Goal: Share content: Share content

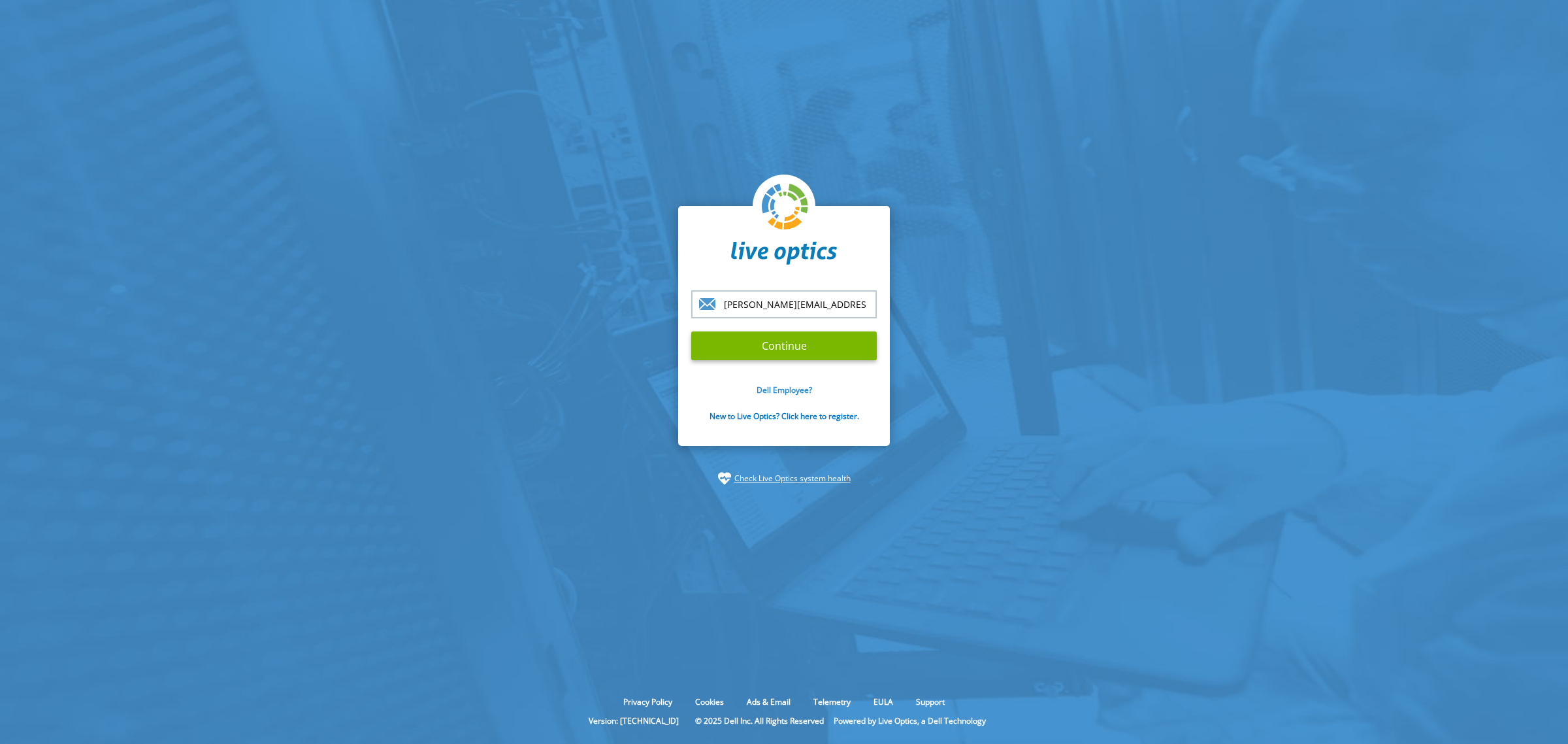
type input "[PERSON_NAME][EMAIL_ADDRESS][PERSON_NAME][DOMAIN_NAME]"
click at [789, 386] on link "Dell Employee?" at bounding box center [784, 390] width 56 height 11
click at [845, 304] on input "[PERSON_NAME][EMAIL_ADDRESS][PERSON_NAME][DOMAIN_NAME]" at bounding box center [784, 303] width 186 height 28
click at [786, 299] on input "[PERSON_NAME][EMAIL_ADDRESS][PERSON_NAME][DOMAIN_NAME]" at bounding box center [784, 303] width 186 height 28
click at [838, 304] on input "Daniel.Verdin@Dell.com" at bounding box center [784, 303] width 186 height 28
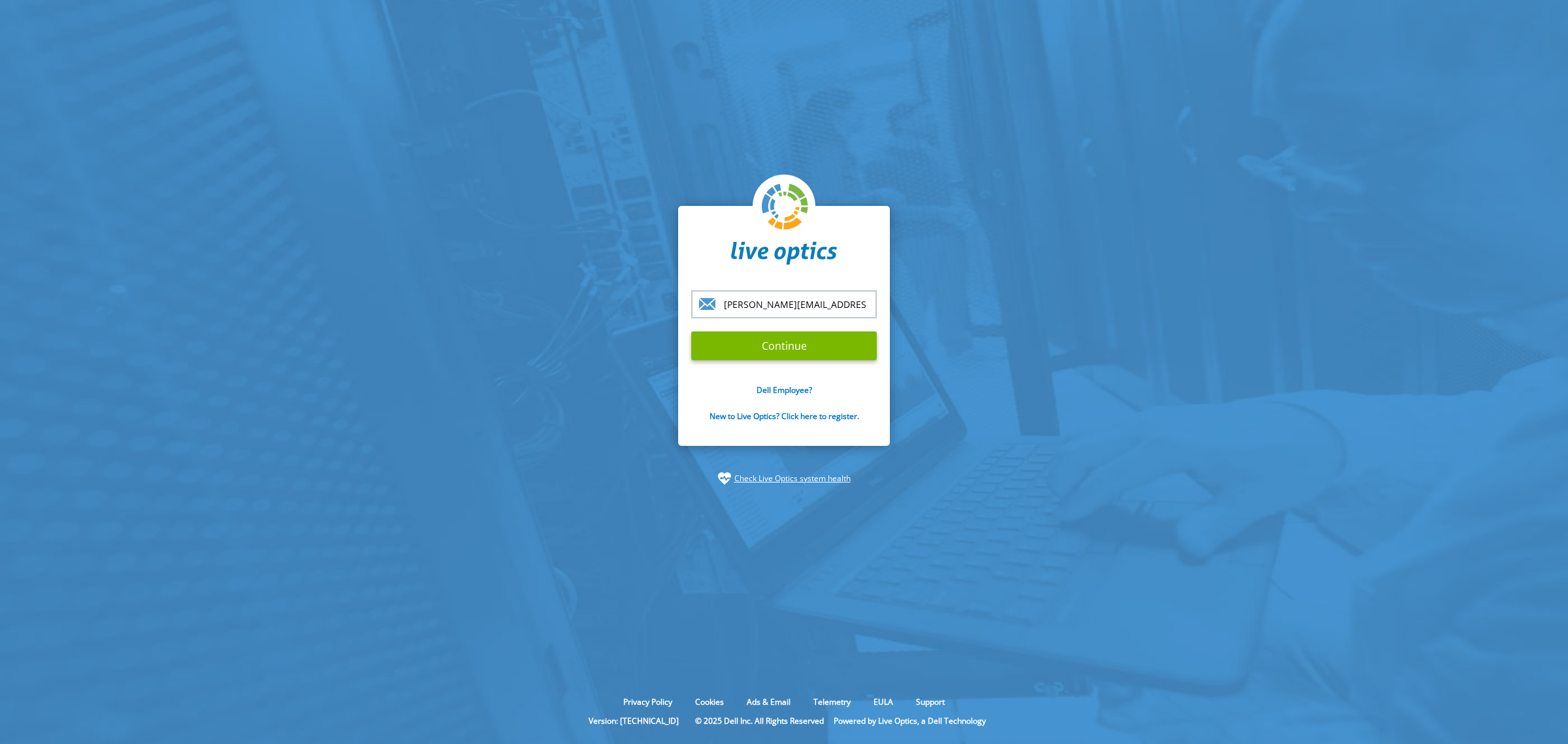
type input "Daniel.Verdin@Dell.com"
click at [811, 338] on input "Continue" at bounding box center [784, 346] width 186 height 29
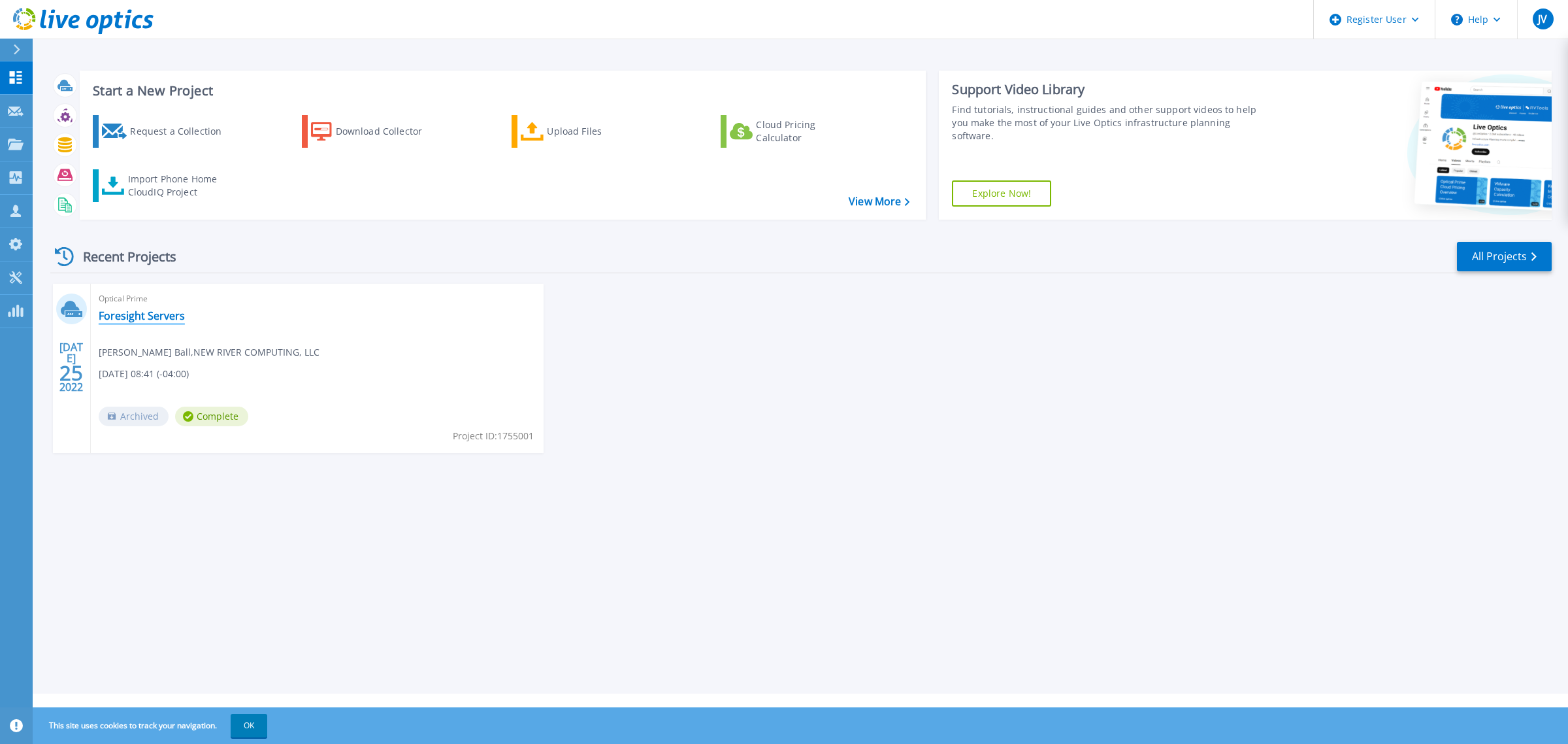
click at [157, 312] on link "Foresight Servers" at bounding box center [142, 315] width 86 height 13
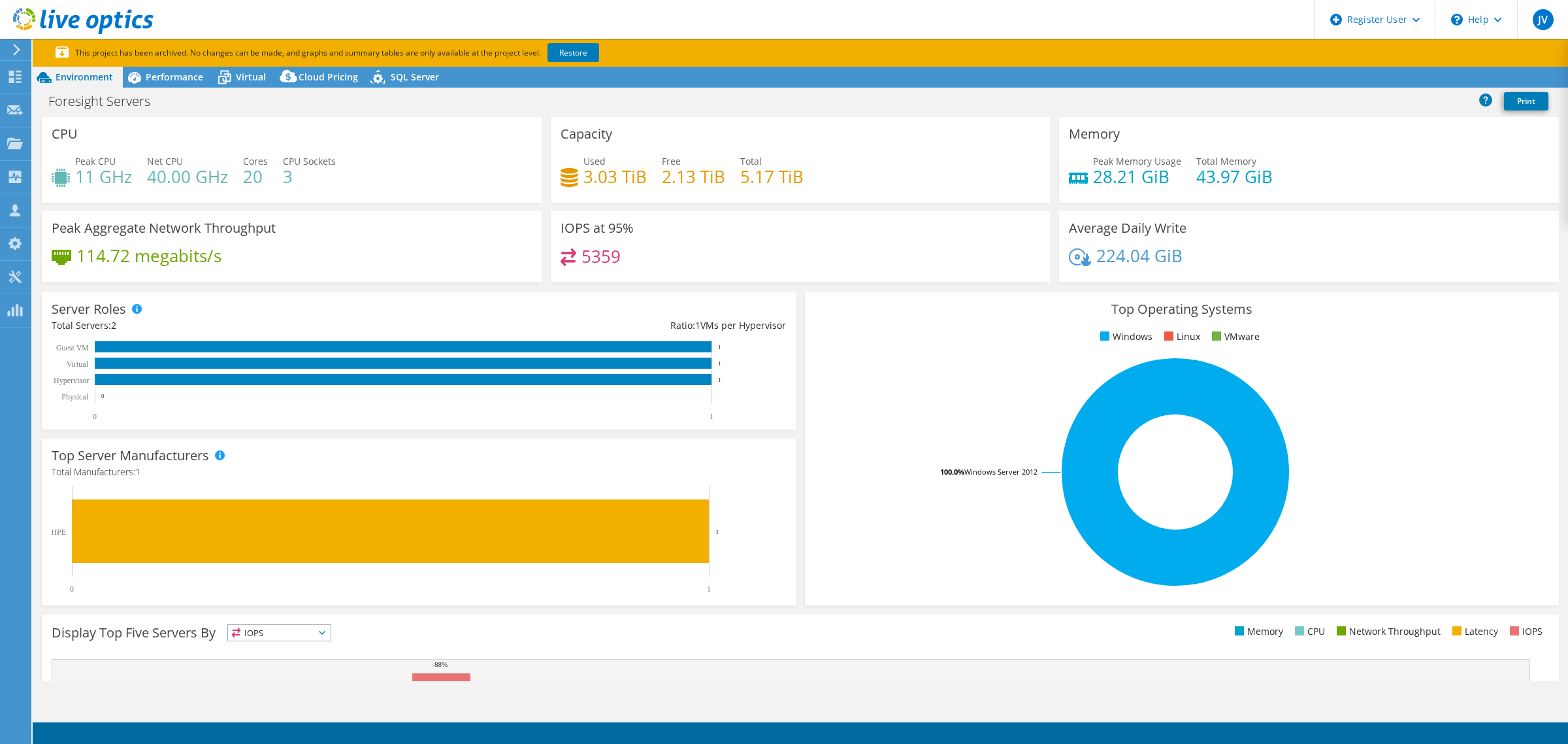
select select "USEast"
select select "USD"
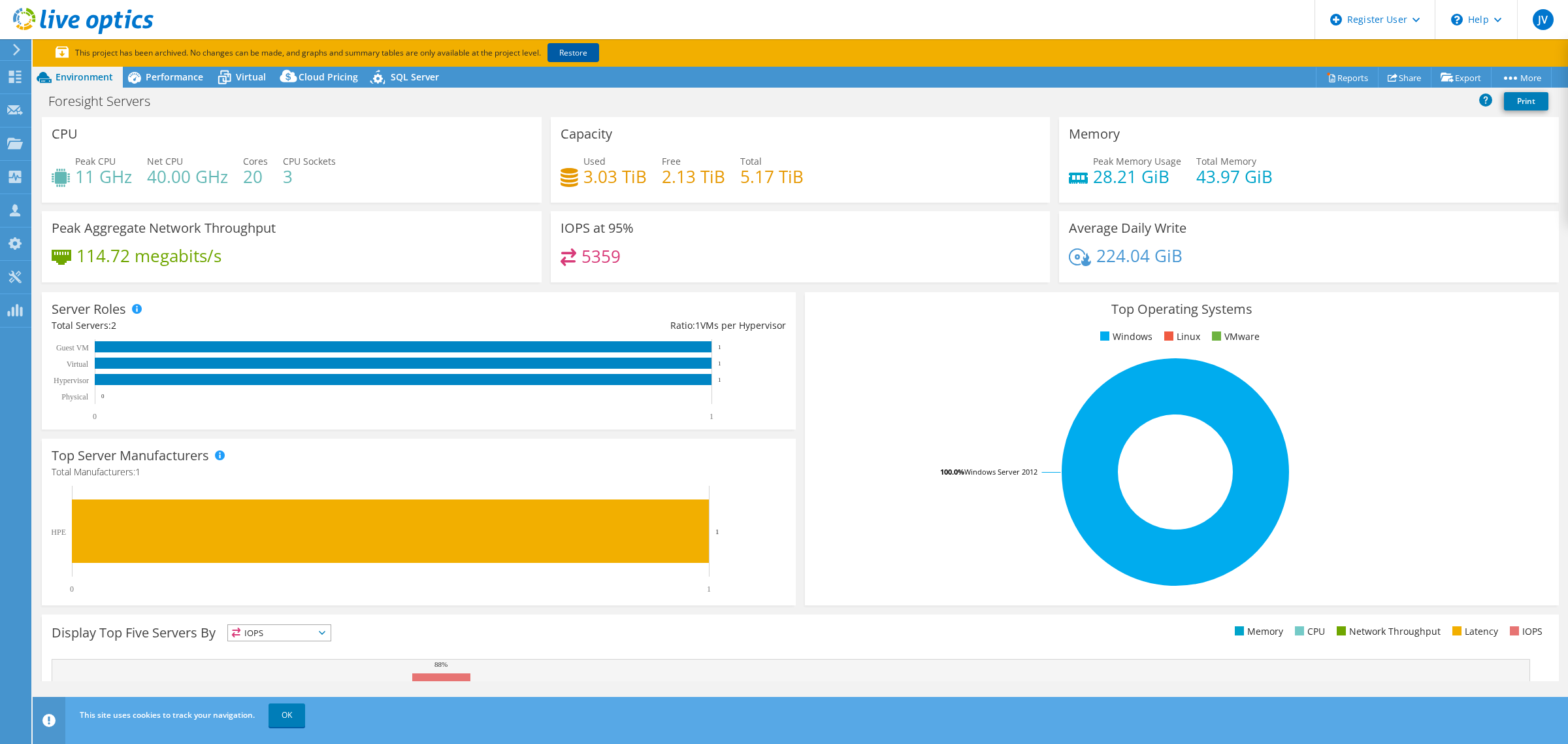
click at [590, 53] on link "Restore" at bounding box center [574, 52] width 52 height 19
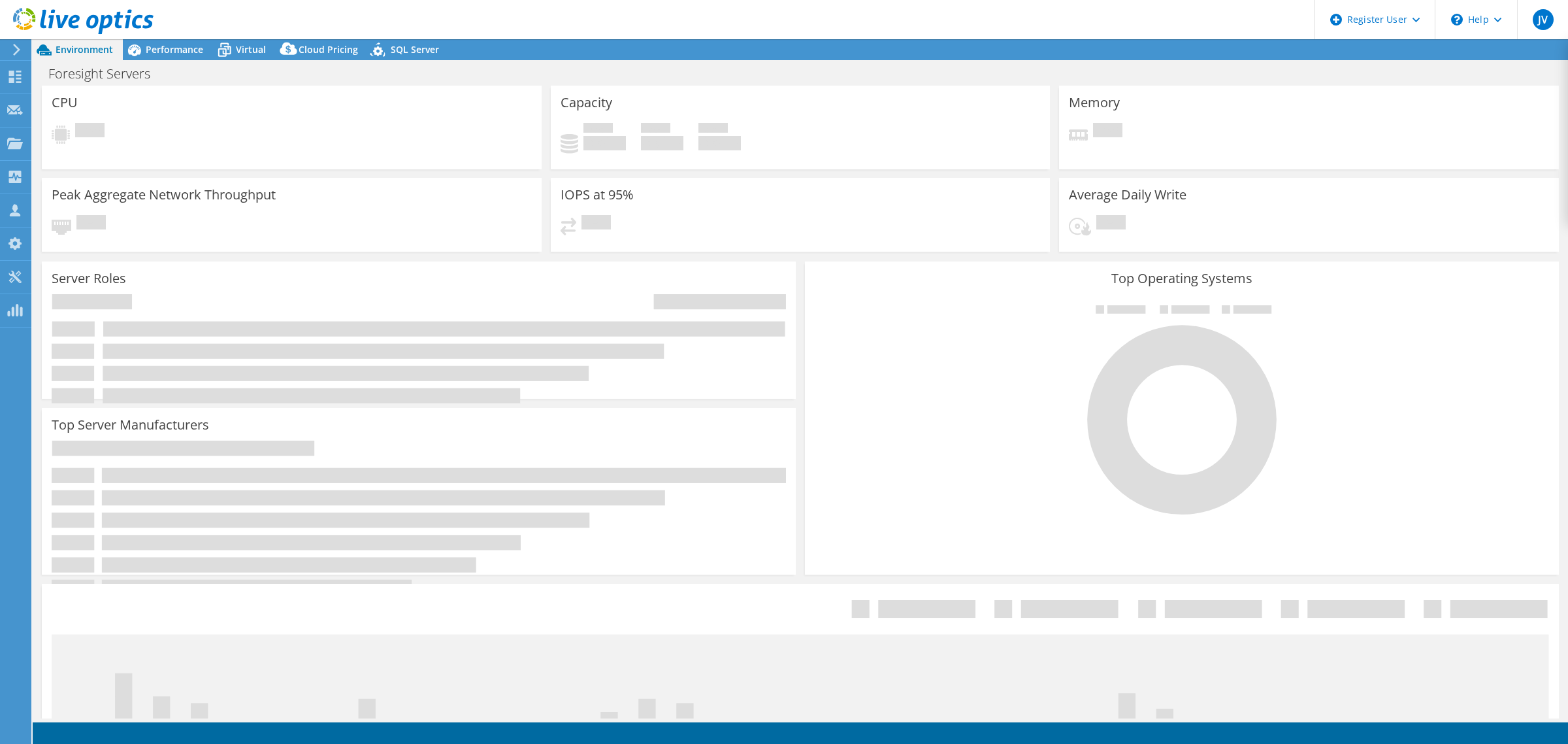
select select "USEast"
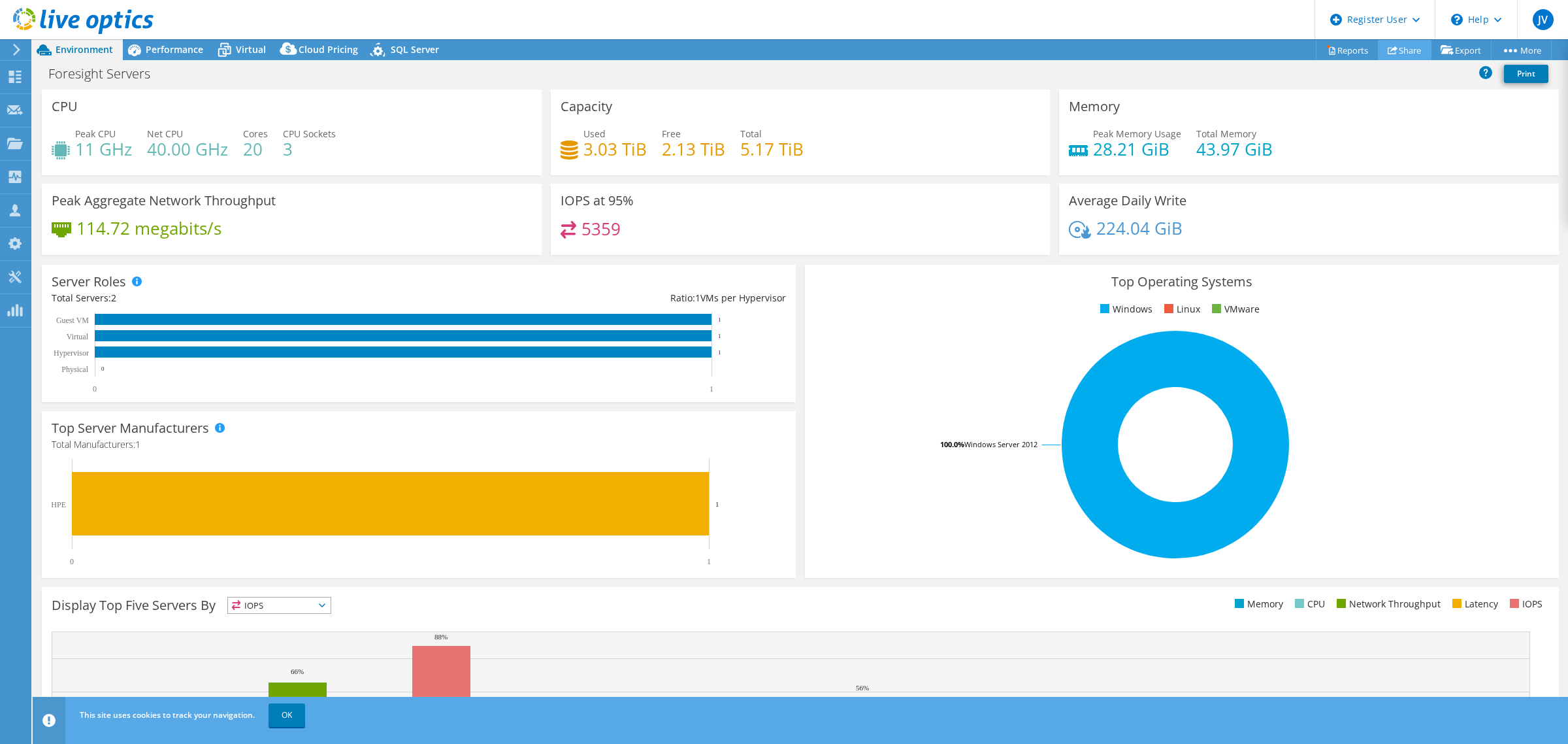
click at [1403, 48] on link "Share" at bounding box center [1406, 49] width 54 height 21
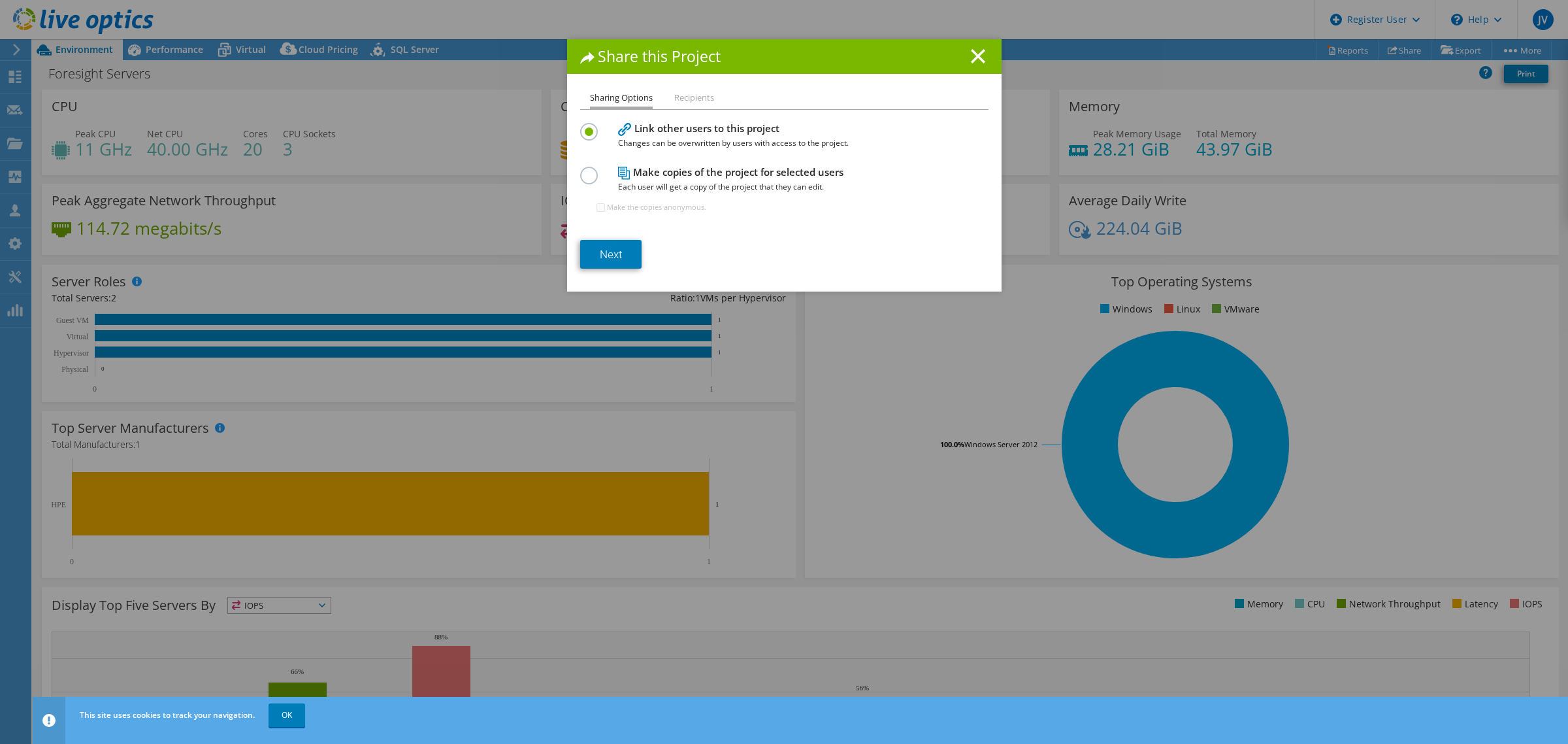
click at [582, 170] on label at bounding box center [591, 169] width 22 height 4
click at [0, 0] on input "radio" at bounding box center [0, 0] width 0 height 0
click at [597, 209] on input "Make the copies anonymous." at bounding box center [600, 206] width 8 height 8
click at [597, 206] on input "Make the copies anonymous." at bounding box center [600, 206] width 8 height 8
click at [597, 204] on input "Make the copies anonymous." at bounding box center [600, 206] width 8 height 8
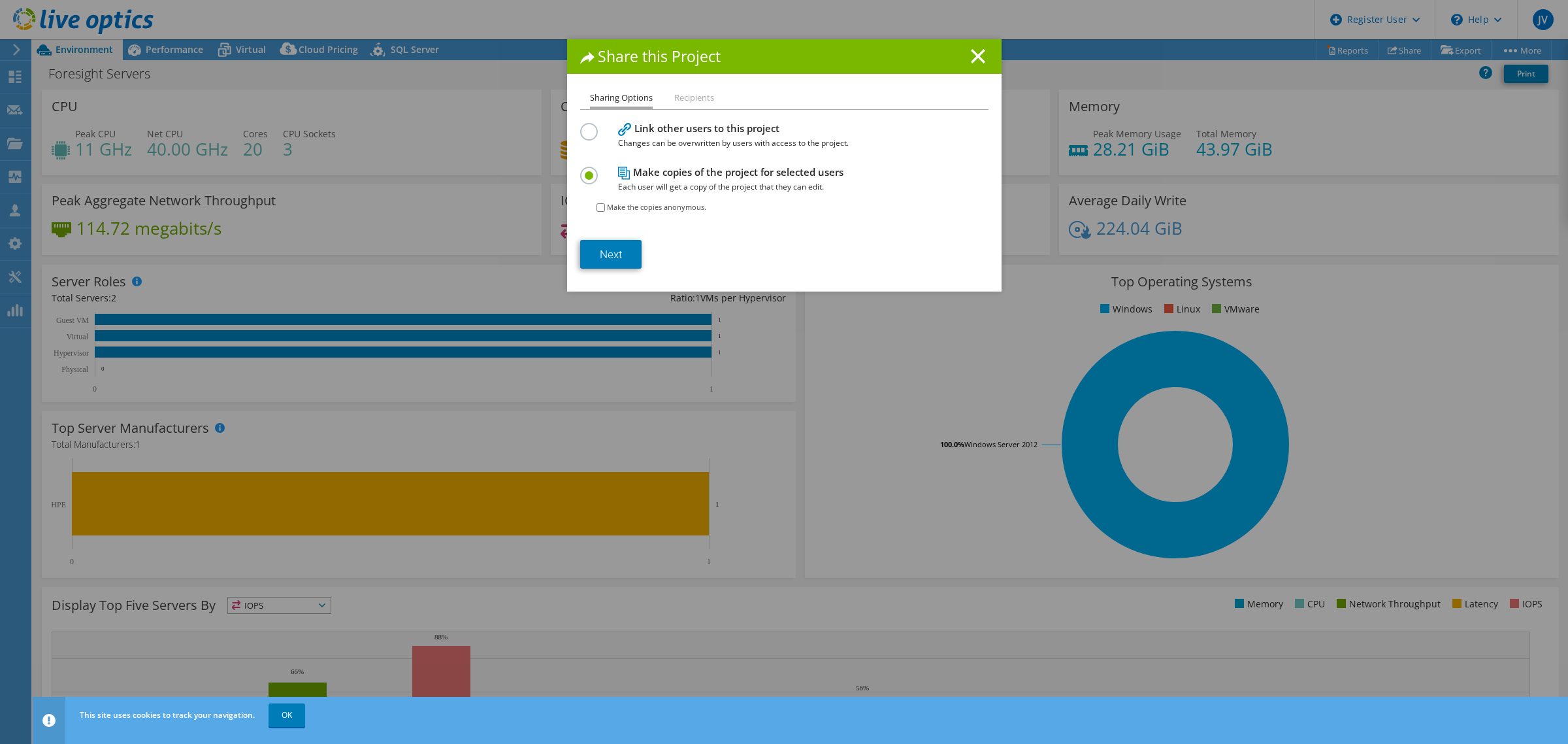
checkbox input "true"
click at [609, 252] on link "Next" at bounding box center [611, 254] width 61 height 29
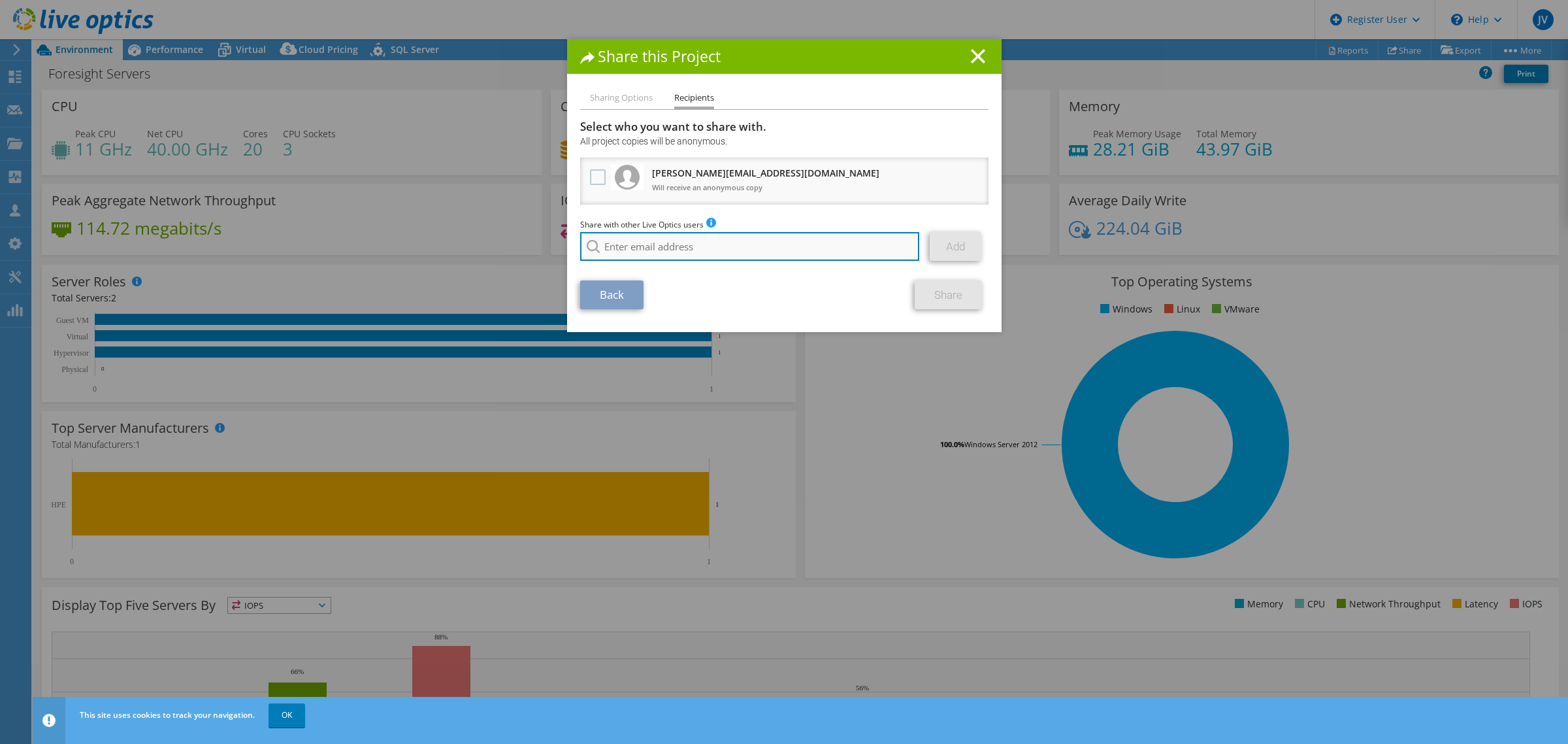
drag, startPoint x: 638, startPoint y: 249, endPoint x: 633, endPoint y: 243, distance: 7.8
click at [638, 247] on input "search" at bounding box center [750, 246] width 340 height 29
click at [749, 242] on input "search" at bounding box center [750, 246] width 340 height 29
paste input "[PERSON_NAME][EMAIL_ADDRESS][PERSON_NAME][DOMAIN_NAME]"
type input "[PERSON_NAME][EMAIL_ADDRESS][PERSON_NAME][DOMAIN_NAME]"
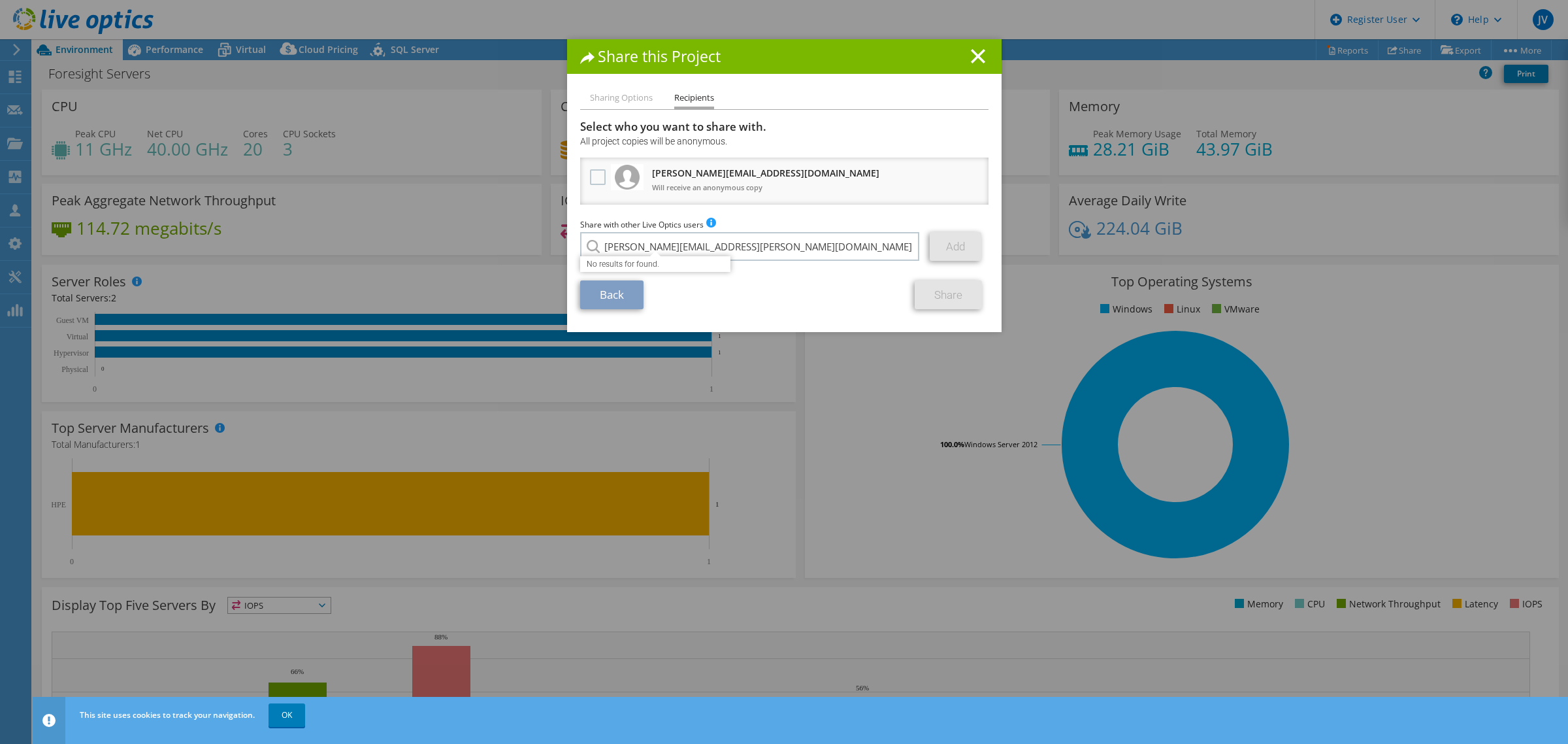
click at [768, 273] on section "Select who you want to share with. All project copies will be anonymous. [PERSO…" at bounding box center [784, 214] width 408 height 189
click at [811, 247] on input "[PERSON_NAME][EMAIL_ADDRESS][PERSON_NAME][DOMAIN_NAME]" at bounding box center [750, 246] width 340 height 29
click at [749, 246] on input "[PERSON_NAME][EMAIL_ADDRESS][PERSON_NAME][DOMAIN_NAME]" at bounding box center [750, 246] width 340 height 29
click at [961, 249] on link "Add" at bounding box center [956, 246] width 52 height 29
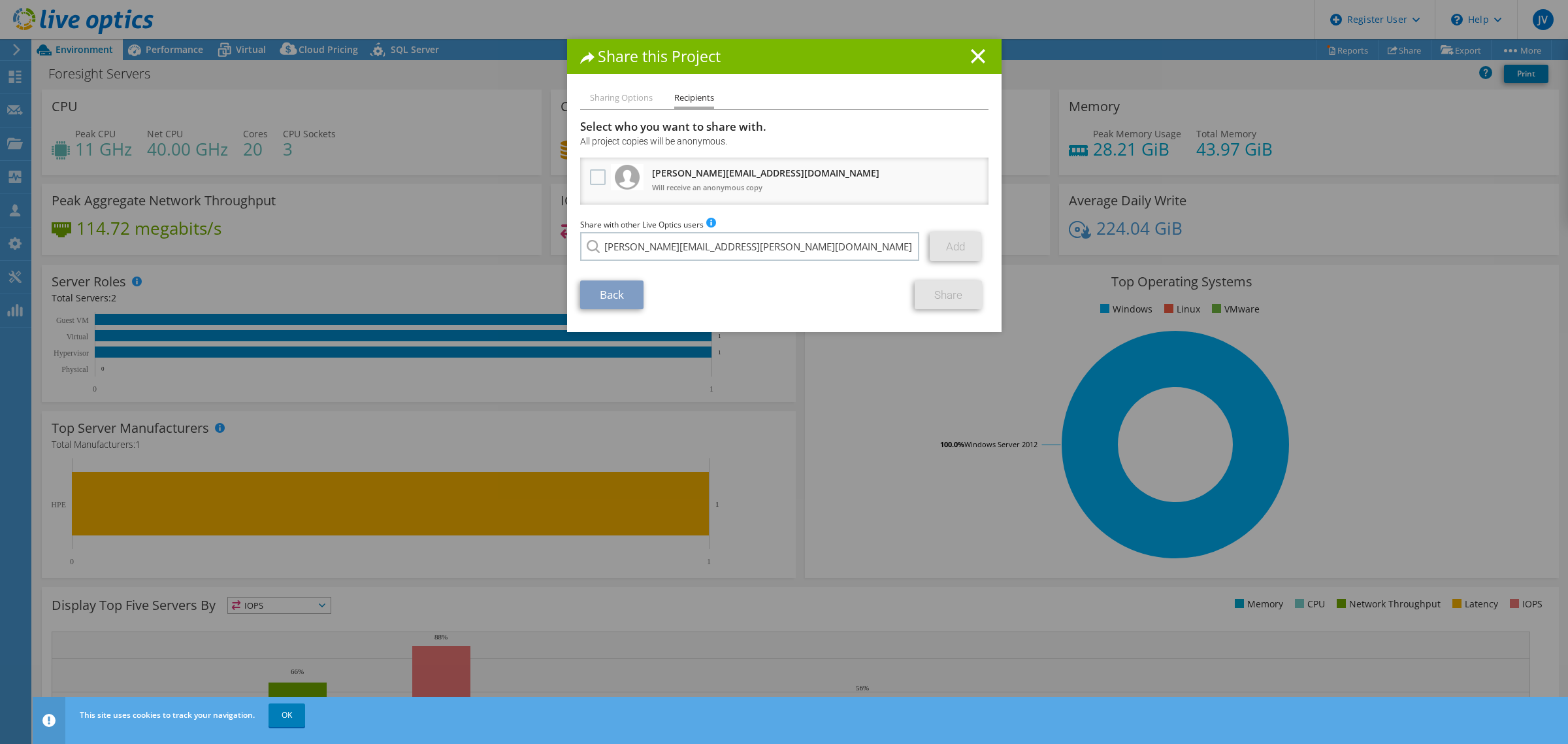
click at [812, 292] on div "Back Share" at bounding box center [784, 294] width 408 height 29
click at [773, 253] on input "[PERSON_NAME][EMAIL_ADDRESS][PERSON_NAME][DOMAIN_NAME]" at bounding box center [750, 246] width 340 height 29
click at [601, 95] on li "Sharing Options" at bounding box center [621, 98] width 63 height 16
click at [975, 57] on icon at bounding box center [978, 57] width 14 height 14
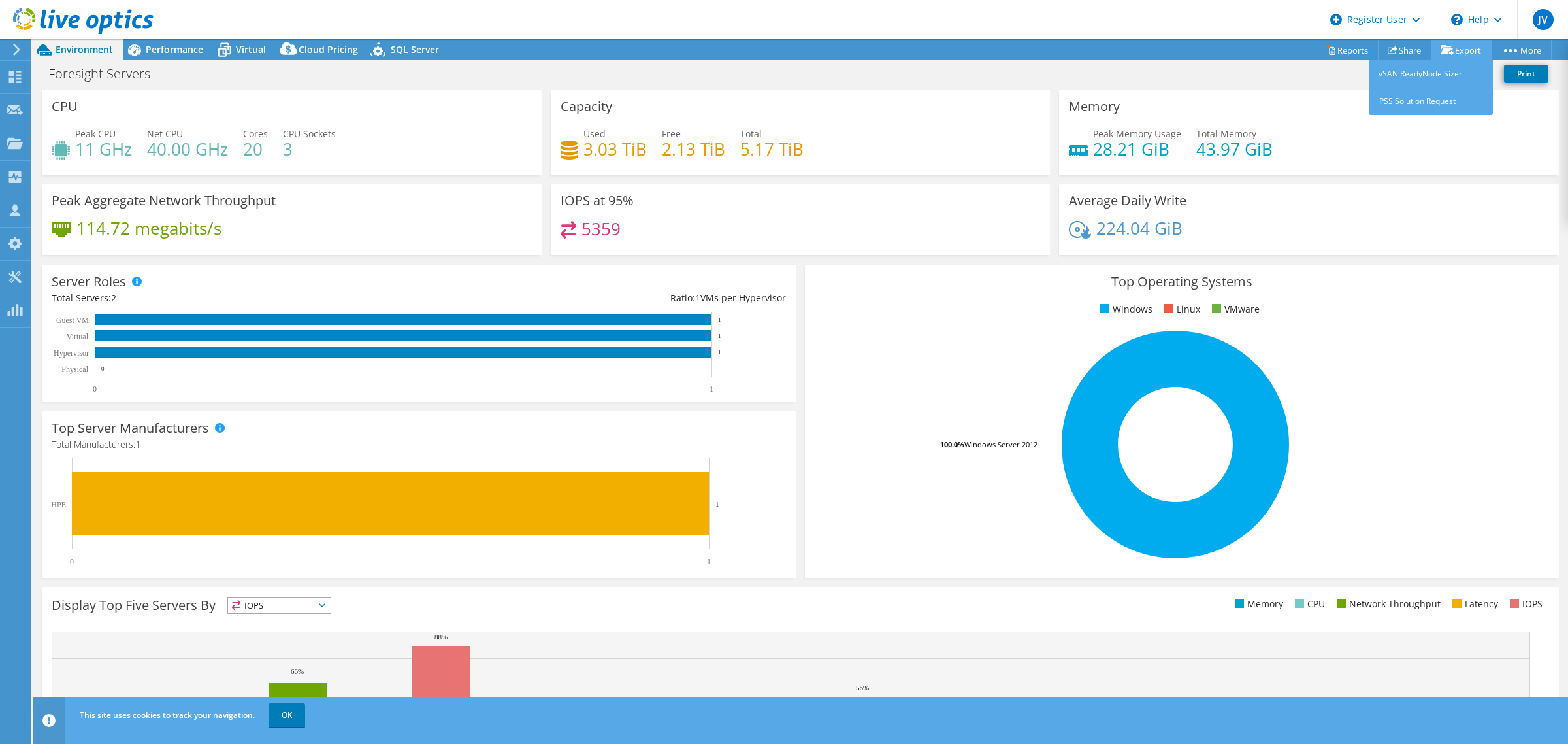
click at [1459, 49] on link "Export" at bounding box center [1462, 49] width 61 height 21
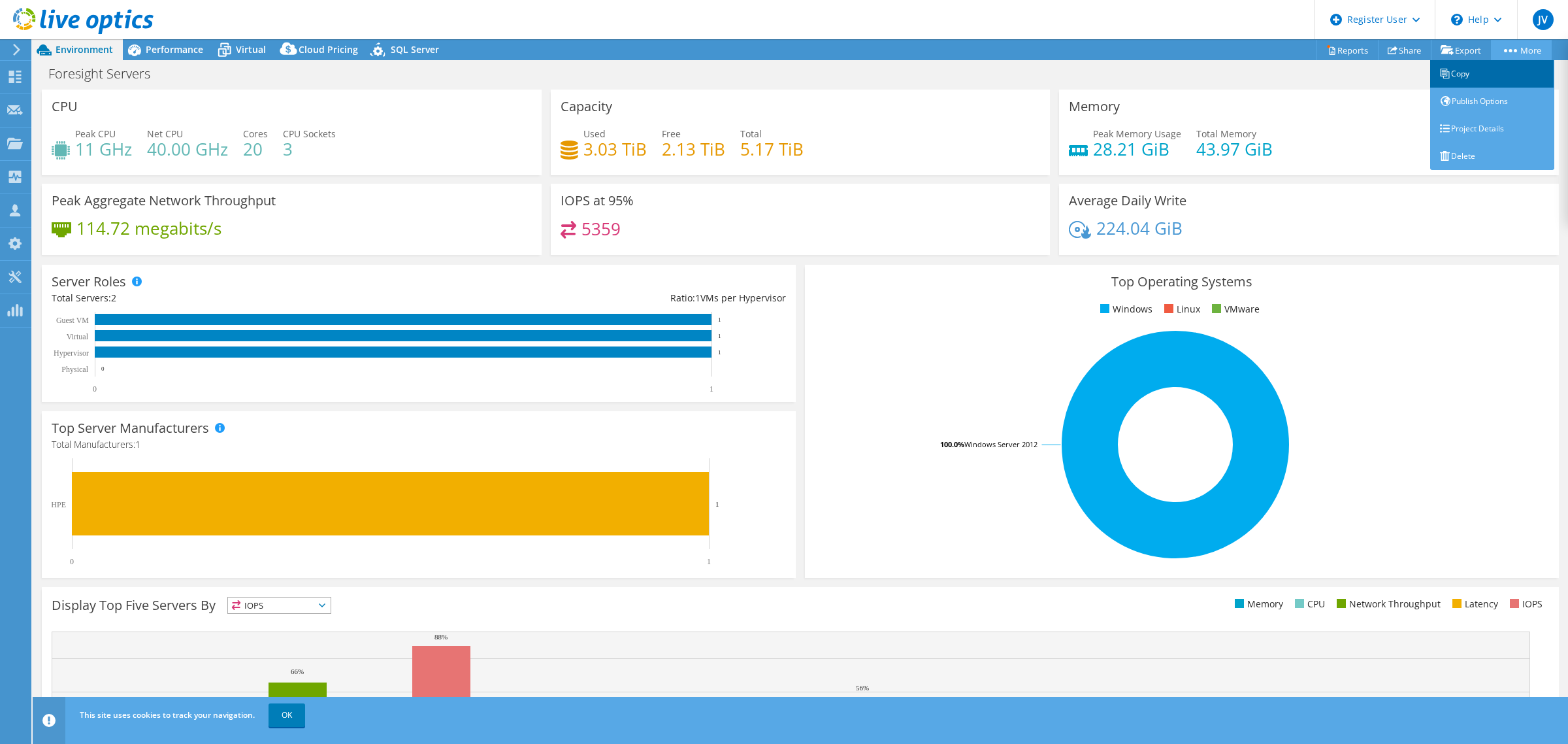
click at [1481, 79] on link "Copy" at bounding box center [1493, 74] width 124 height 28
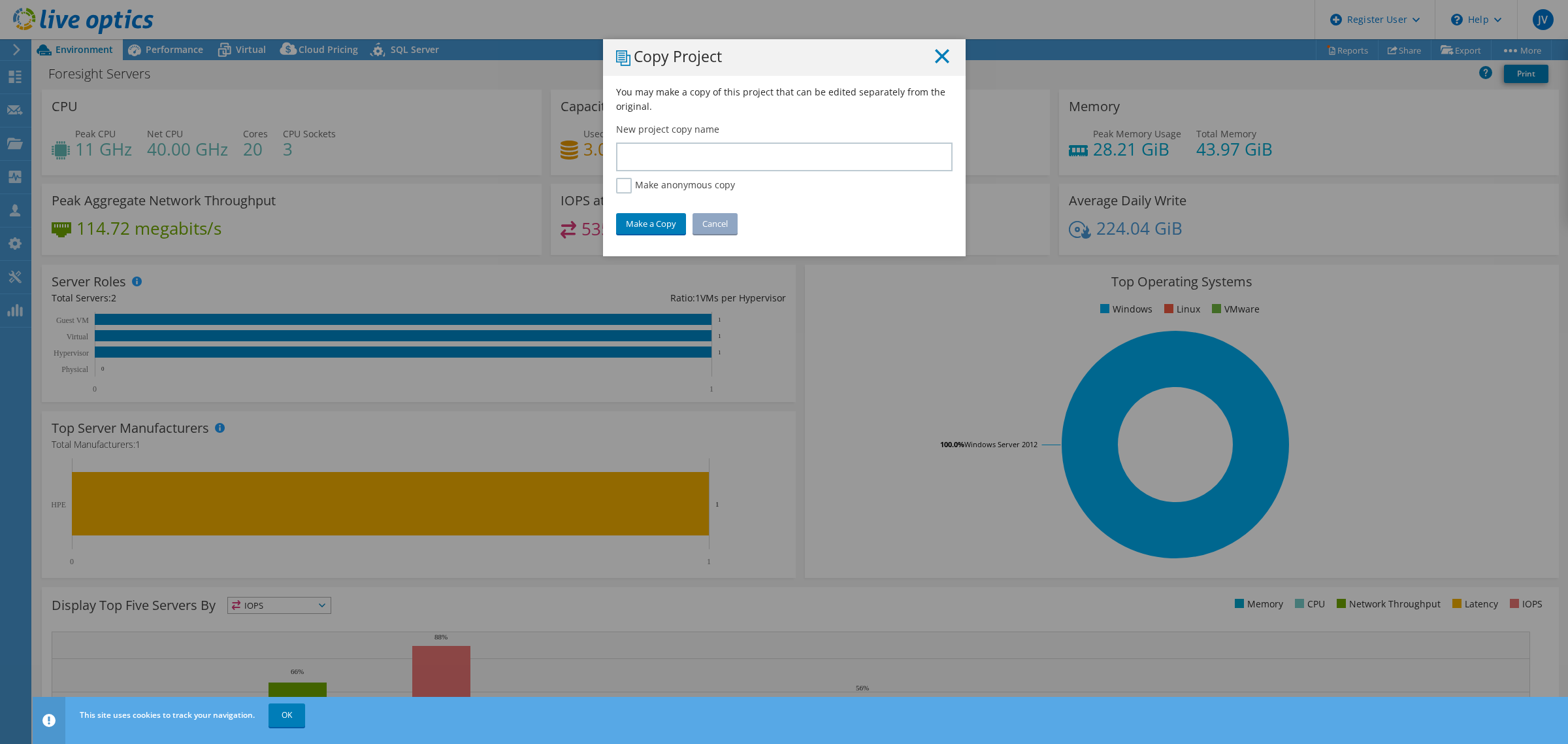
click at [936, 54] on line at bounding box center [942, 56] width 13 height 13
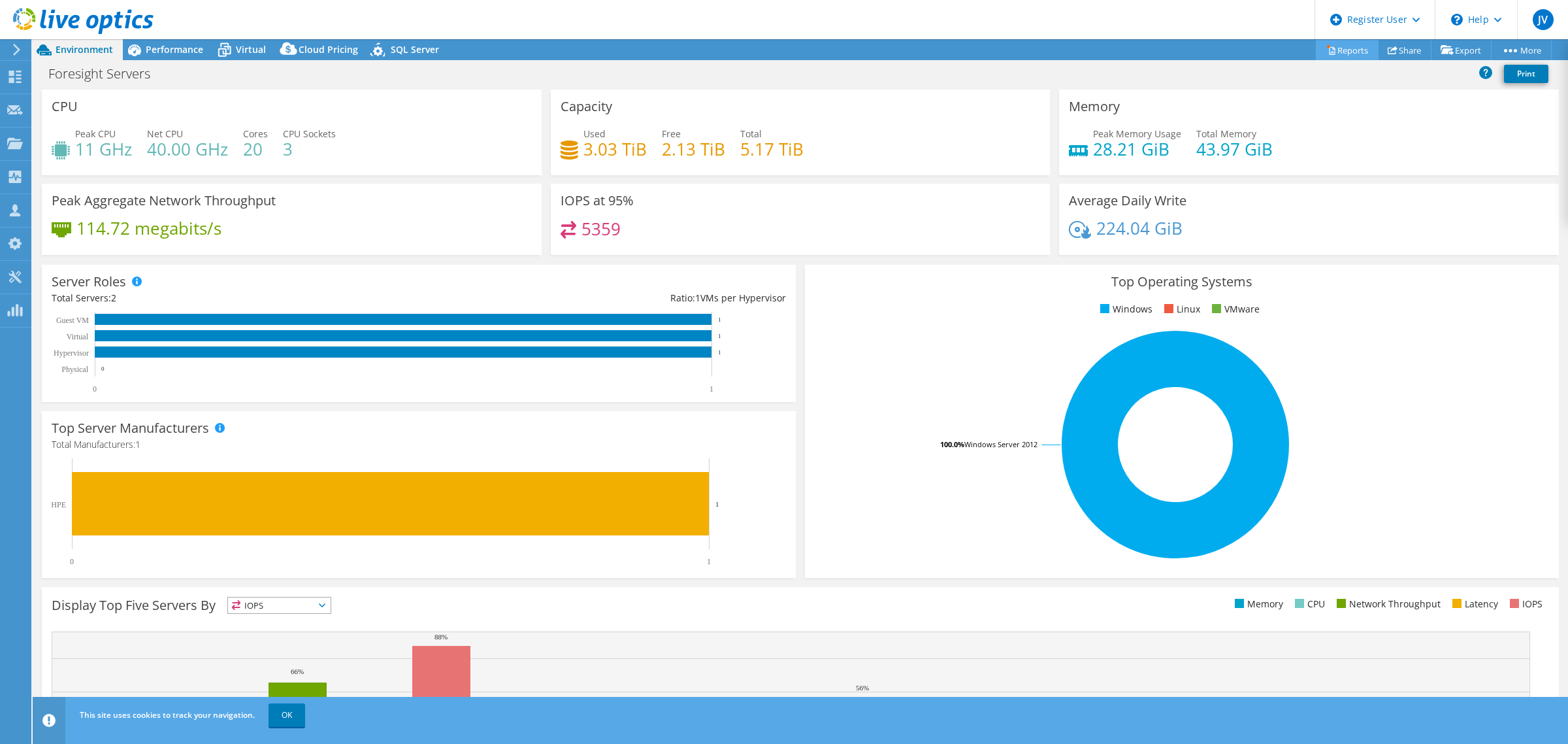
click at [1346, 47] on link "Reports" at bounding box center [1347, 49] width 63 height 21
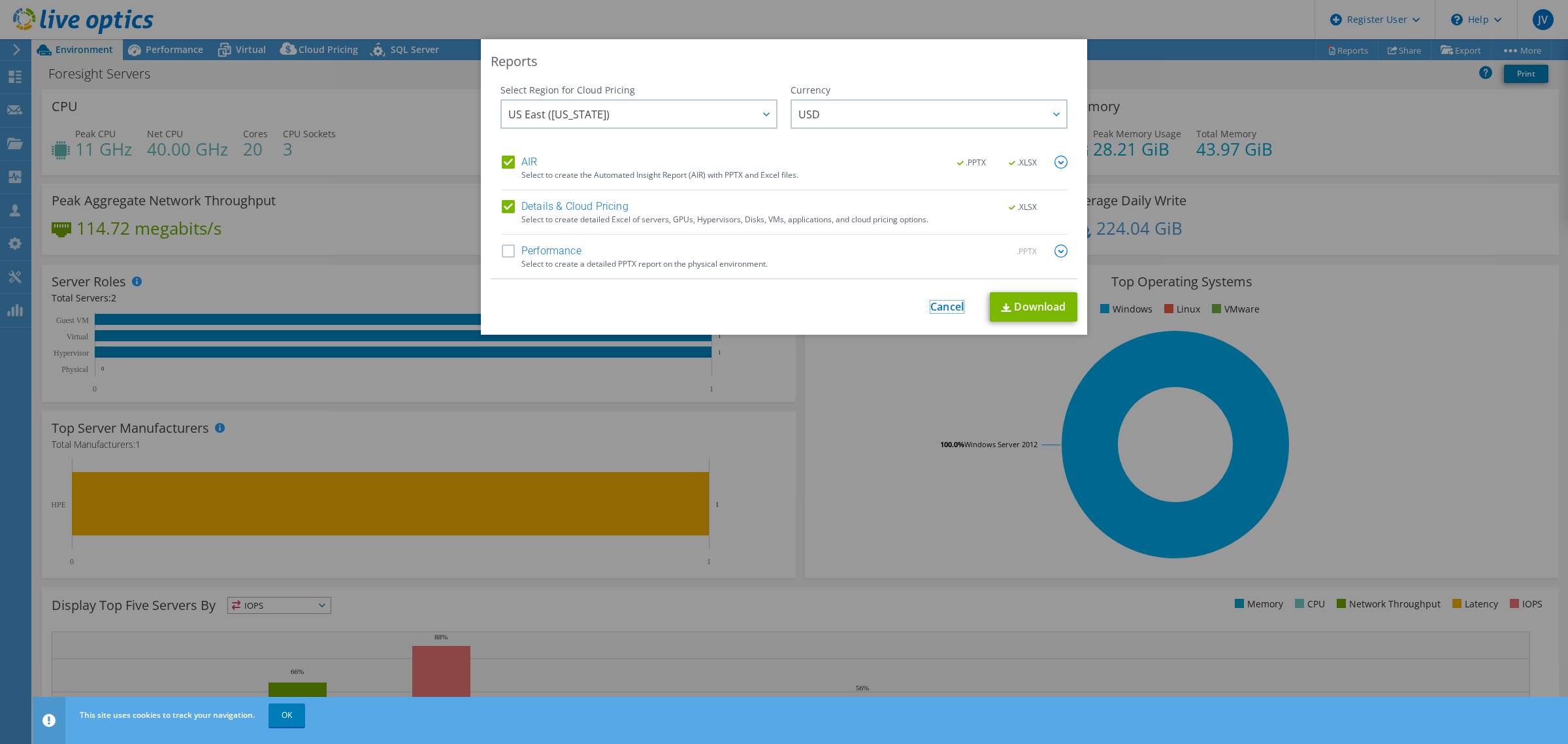
click at [942, 302] on link "Cancel" at bounding box center [947, 307] width 33 height 13
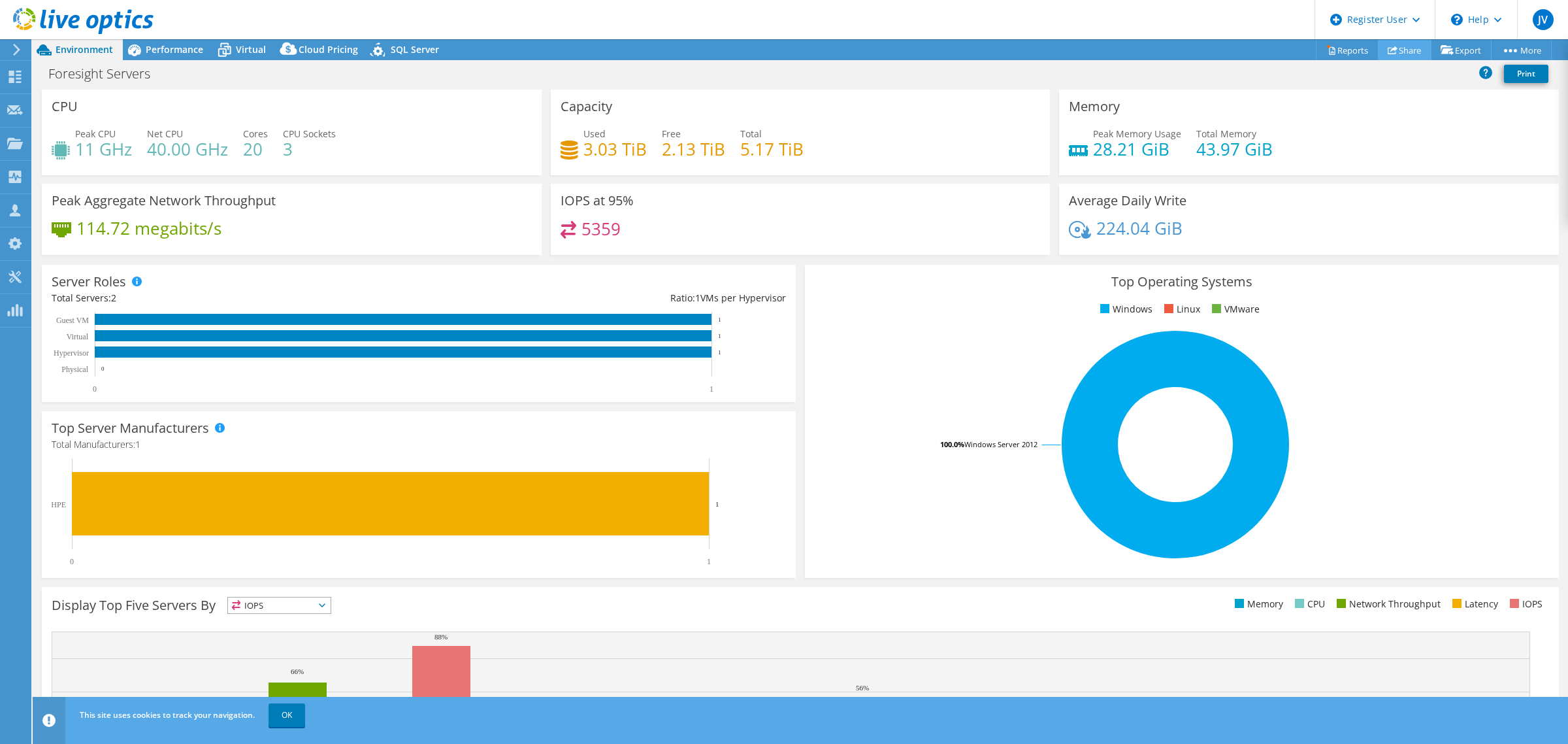
click at [1396, 50] on link "Share" at bounding box center [1406, 49] width 54 height 21
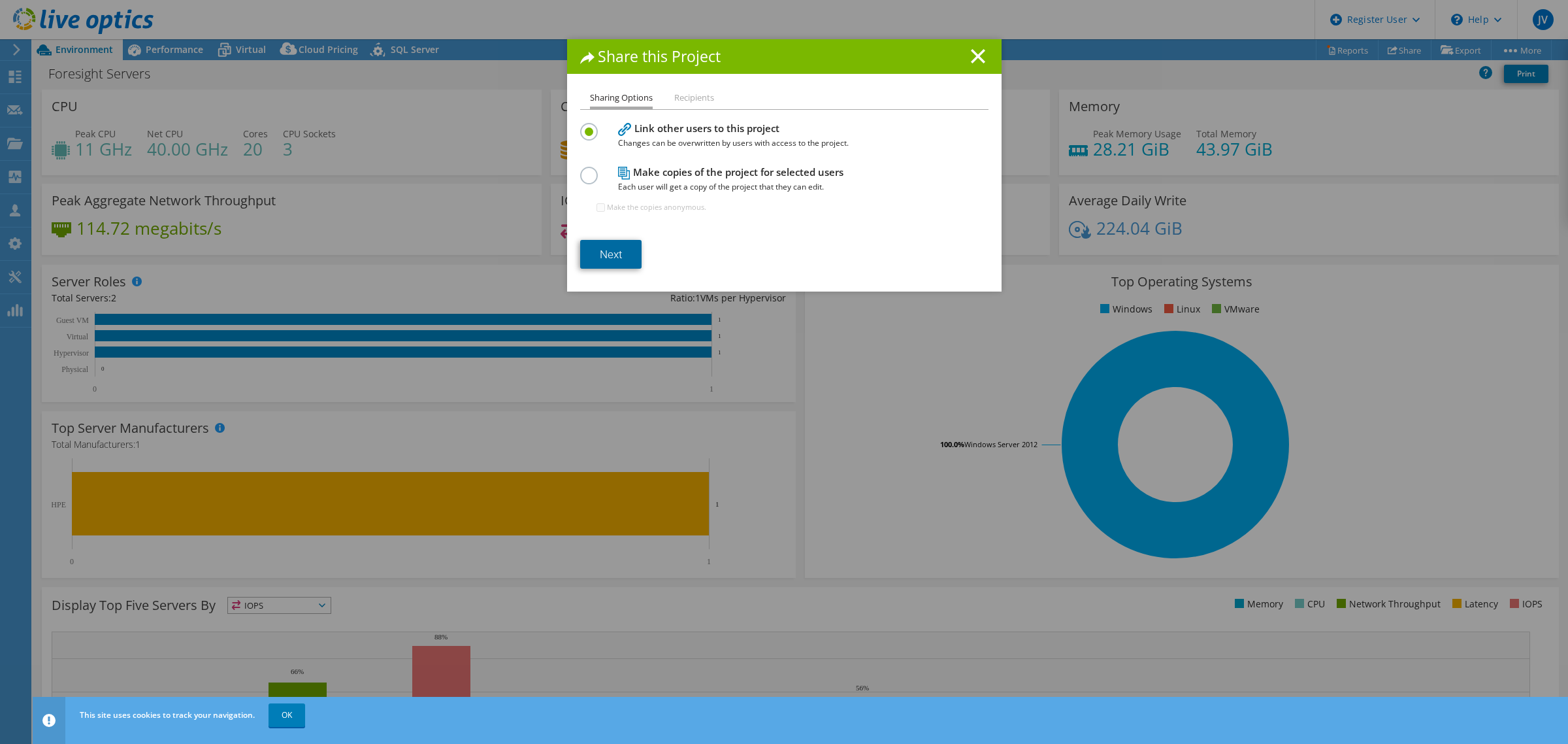
click at [609, 257] on link "Next" at bounding box center [611, 254] width 61 height 29
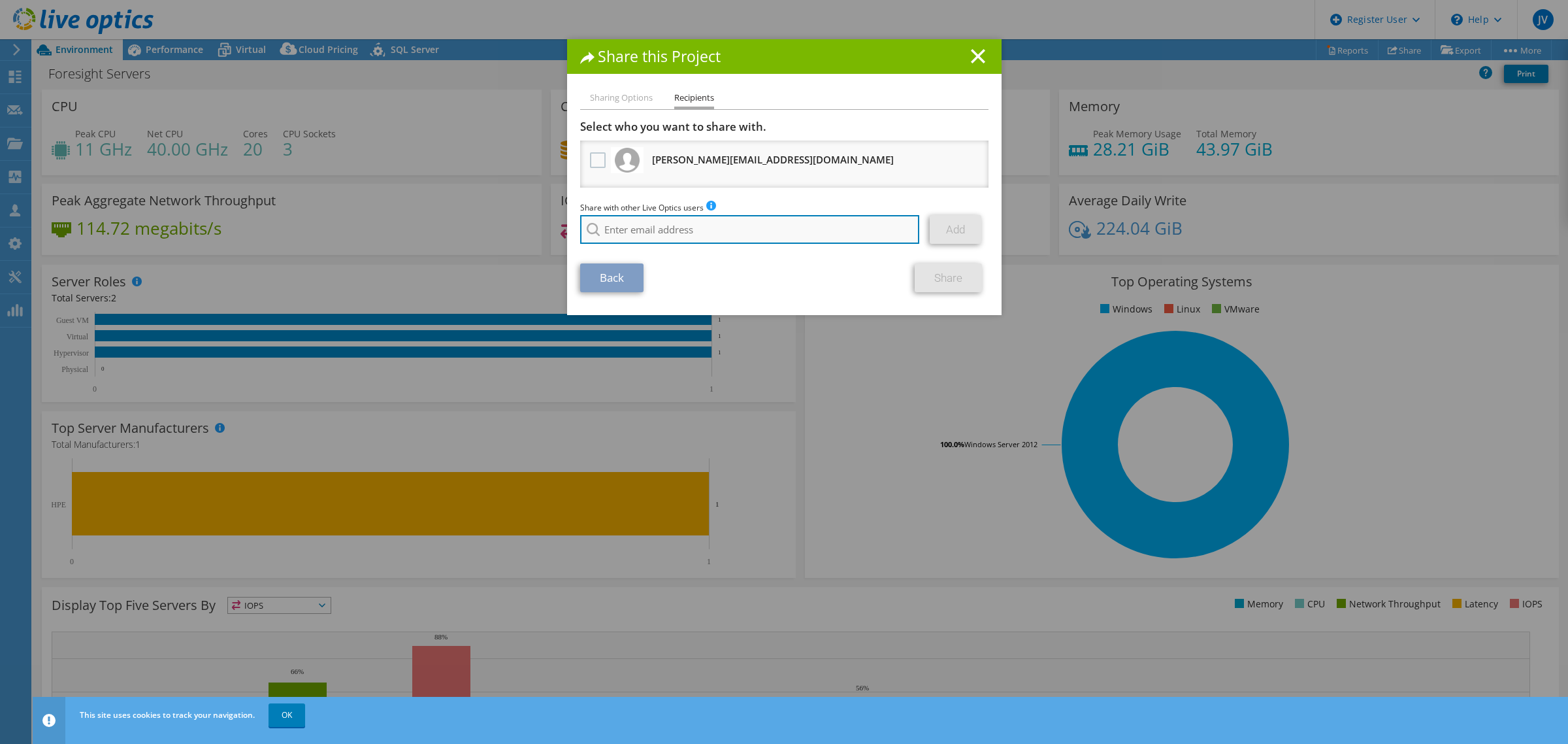
click at [625, 227] on input "search" at bounding box center [750, 230] width 340 height 29
type input "S"
click at [600, 220] on input "search" at bounding box center [750, 230] width 340 height 29
paste input "[PERSON_NAME][EMAIL_ADDRESS][PERSON_NAME][DOMAIN_NAME]"
type input "[PERSON_NAME][EMAIL_ADDRESS][PERSON_NAME][DOMAIN_NAME]"
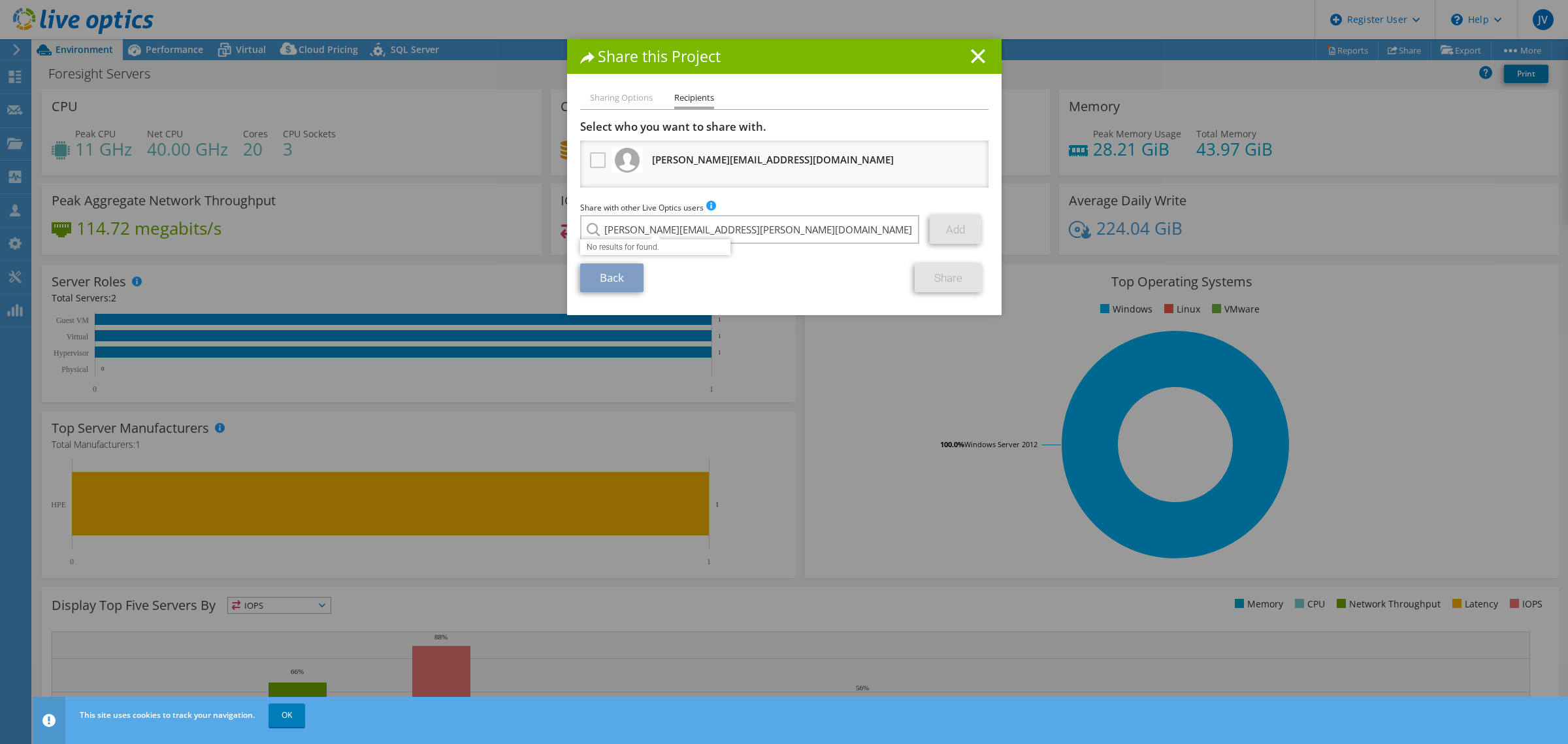
click at [770, 265] on div "Back Share" at bounding box center [784, 277] width 408 height 29
click at [977, 56] on icon at bounding box center [978, 57] width 14 height 14
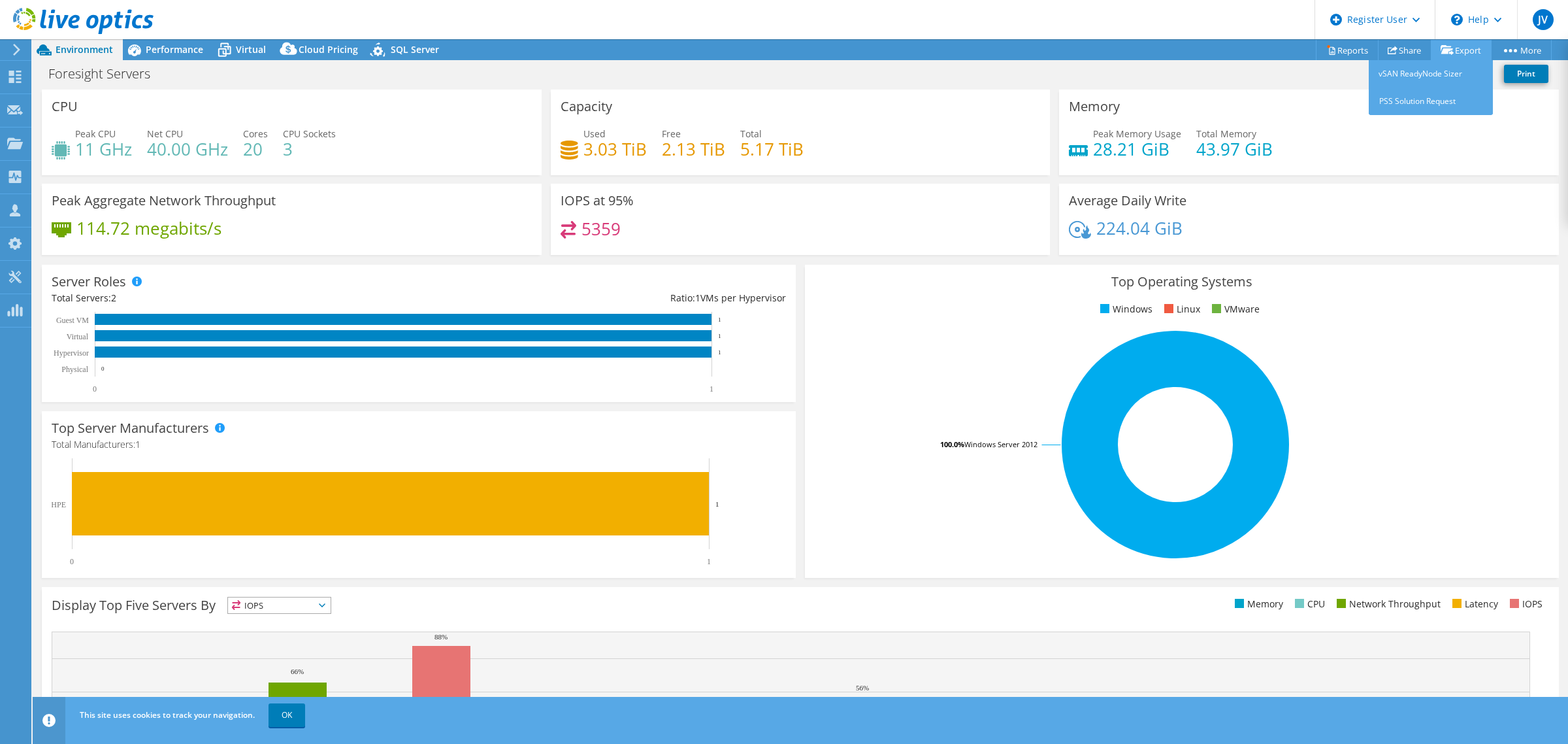
click at [1470, 49] on link "Export" at bounding box center [1462, 49] width 61 height 21
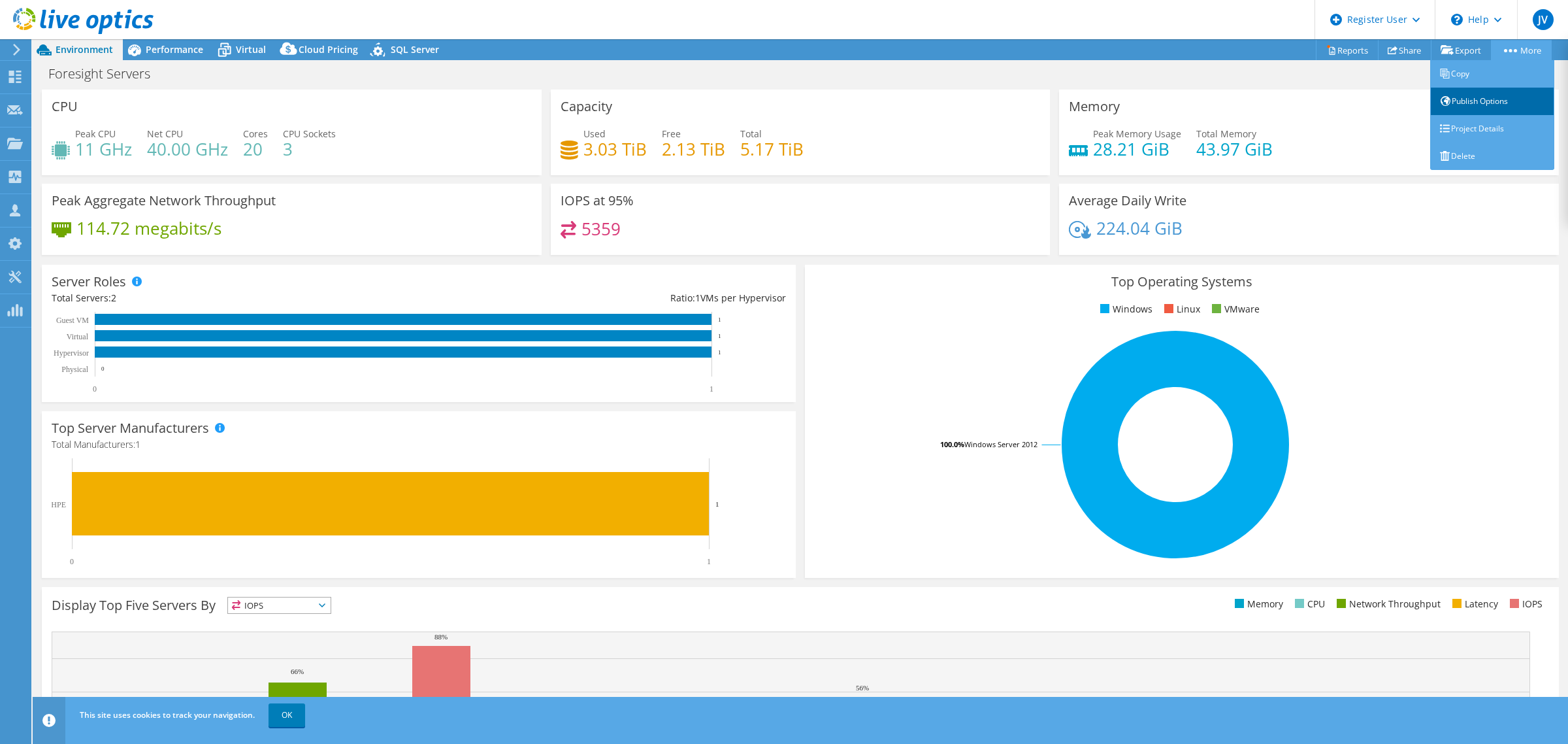
click at [1484, 103] on link "Publish Options" at bounding box center [1493, 101] width 124 height 28
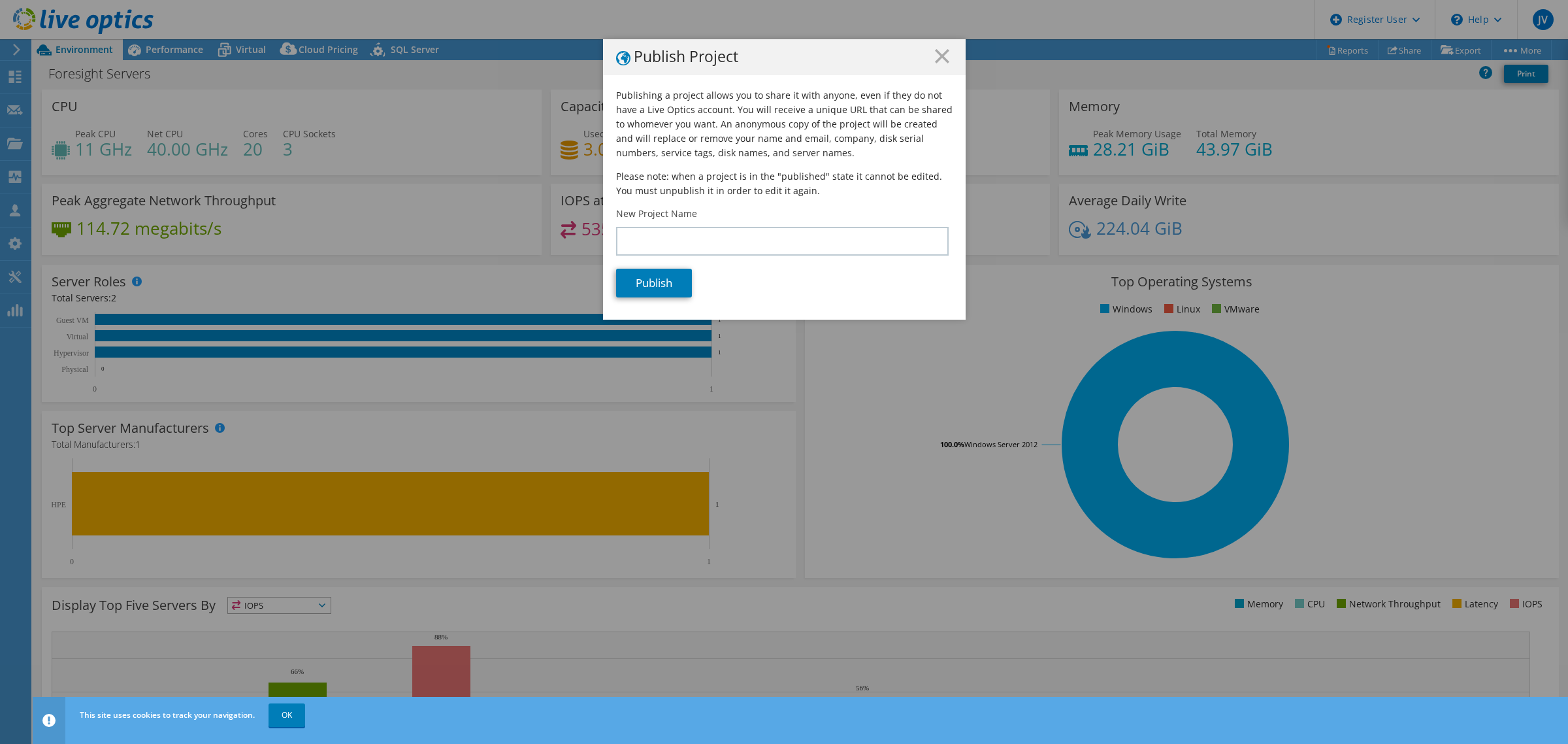
click at [1415, 99] on div "Publish Project Publishing a project allows you to share it with anyone, even i…" at bounding box center [784, 372] width 1568 height 665
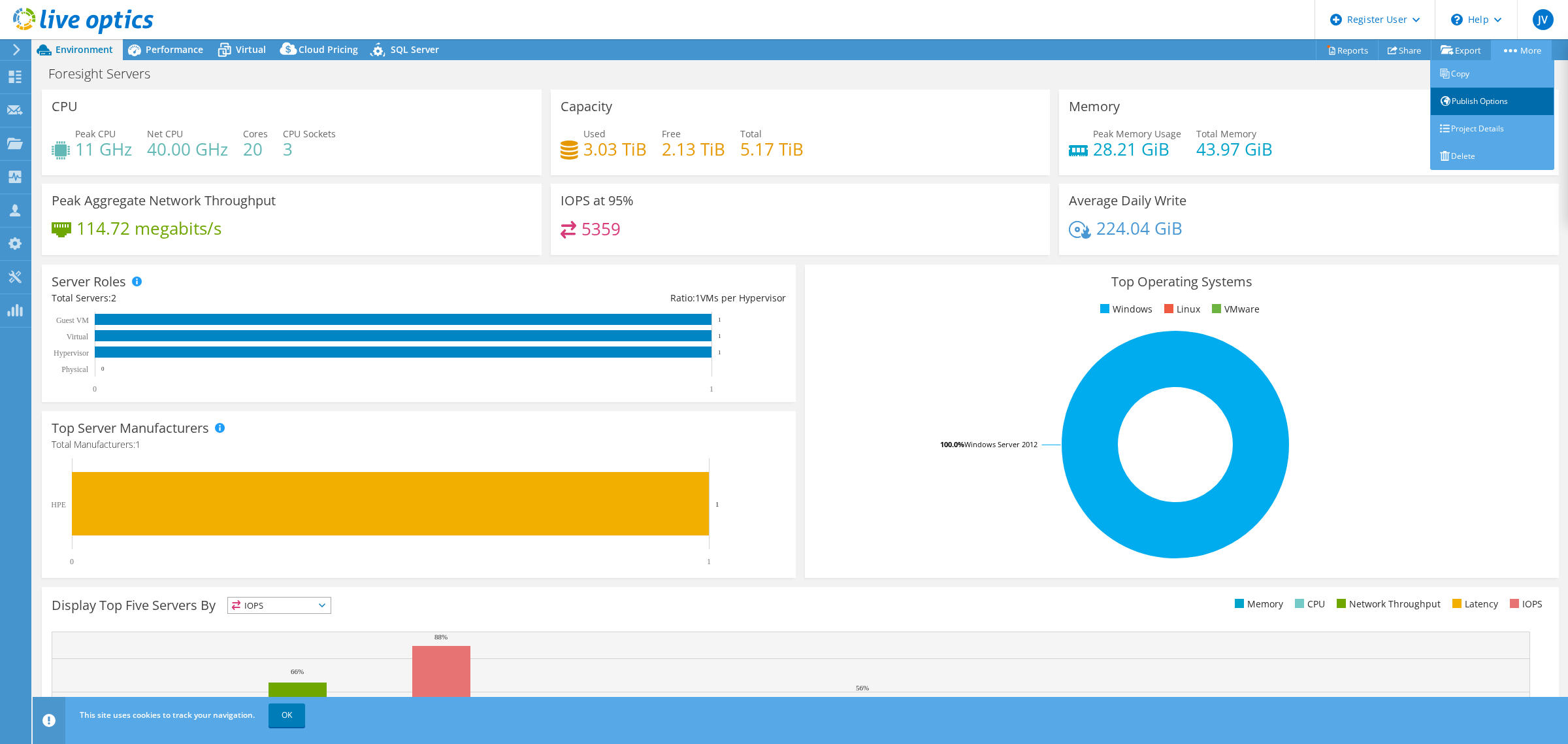
click at [1486, 92] on link "Publish Options" at bounding box center [1493, 101] width 124 height 28
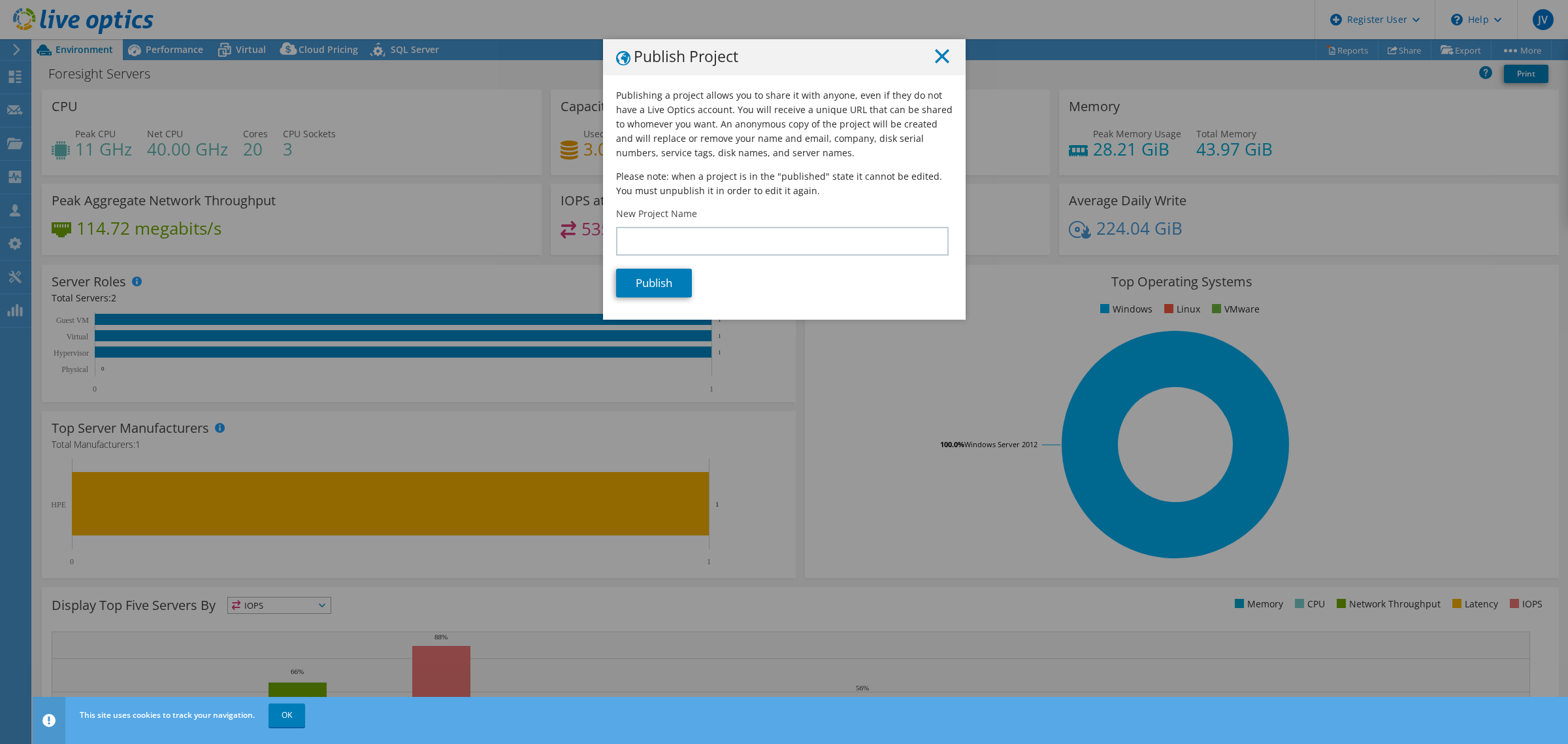
click at [935, 59] on icon at bounding box center [942, 57] width 14 height 14
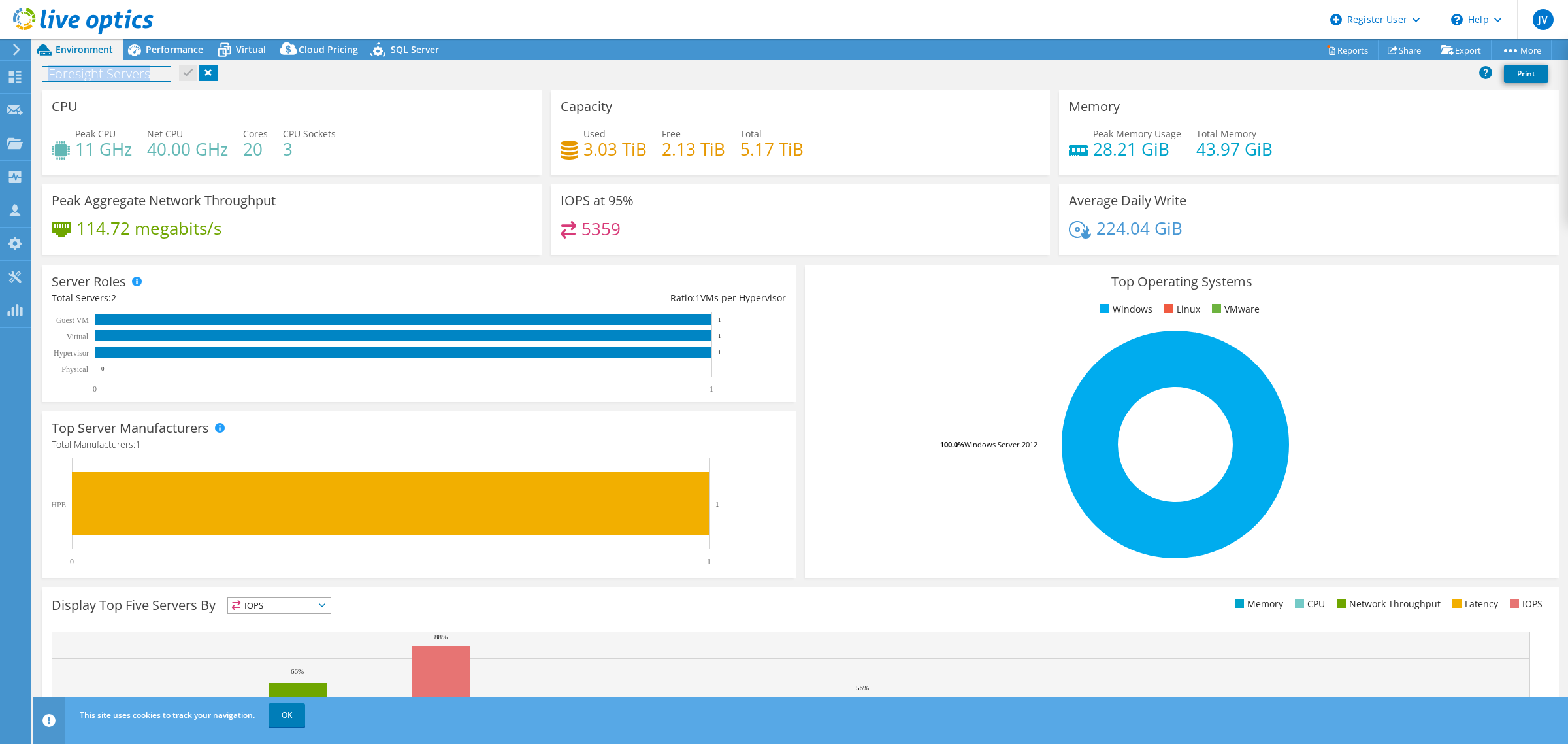
drag, startPoint x: 157, startPoint y: 75, endPoint x: 47, endPoint y: 72, distance: 110.0
click at [47, 72] on h1 "Foresight Servers" at bounding box center [106, 74] width 128 height 14
copy h1 "Foresight Servers"
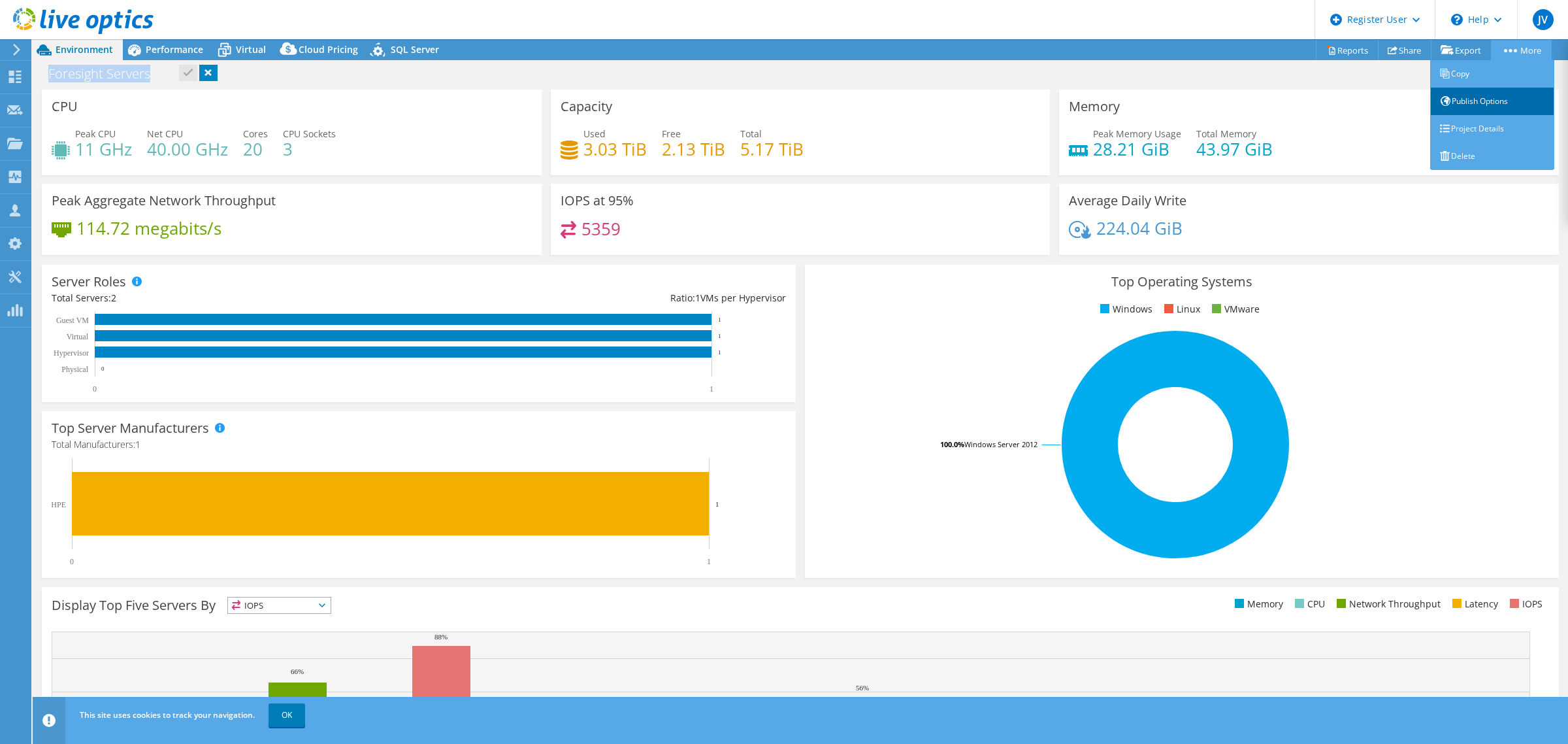
click at [1485, 100] on link "Publish Options" at bounding box center [1493, 101] width 124 height 28
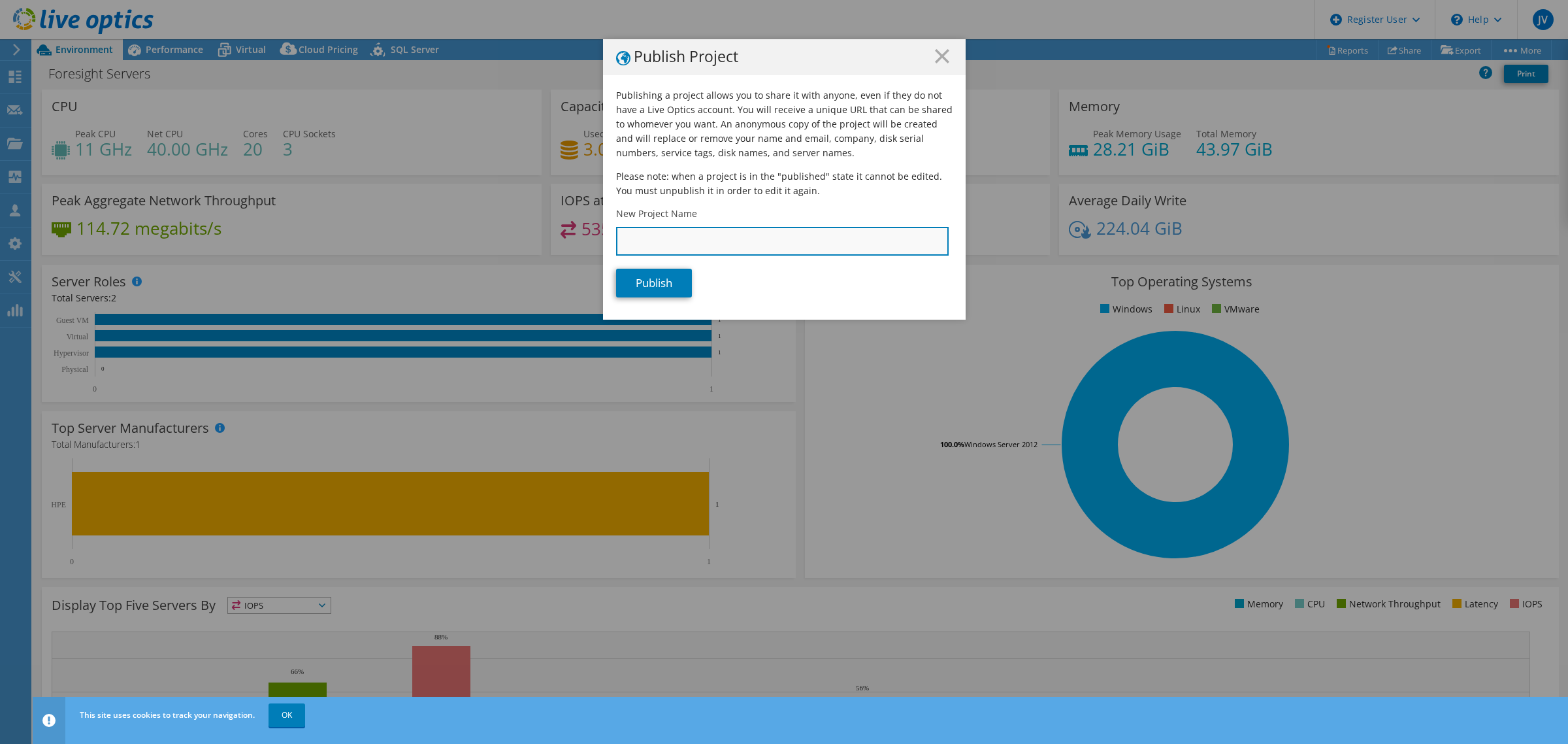
click at [699, 241] on input "New Project Name" at bounding box center [783, 241] width 333 height 29
paste input "Foresight Servers"
type input "Foresight Servers"
click at [661, 282] on link "Publish" at bounding box center [654, 283] width 75 height 29
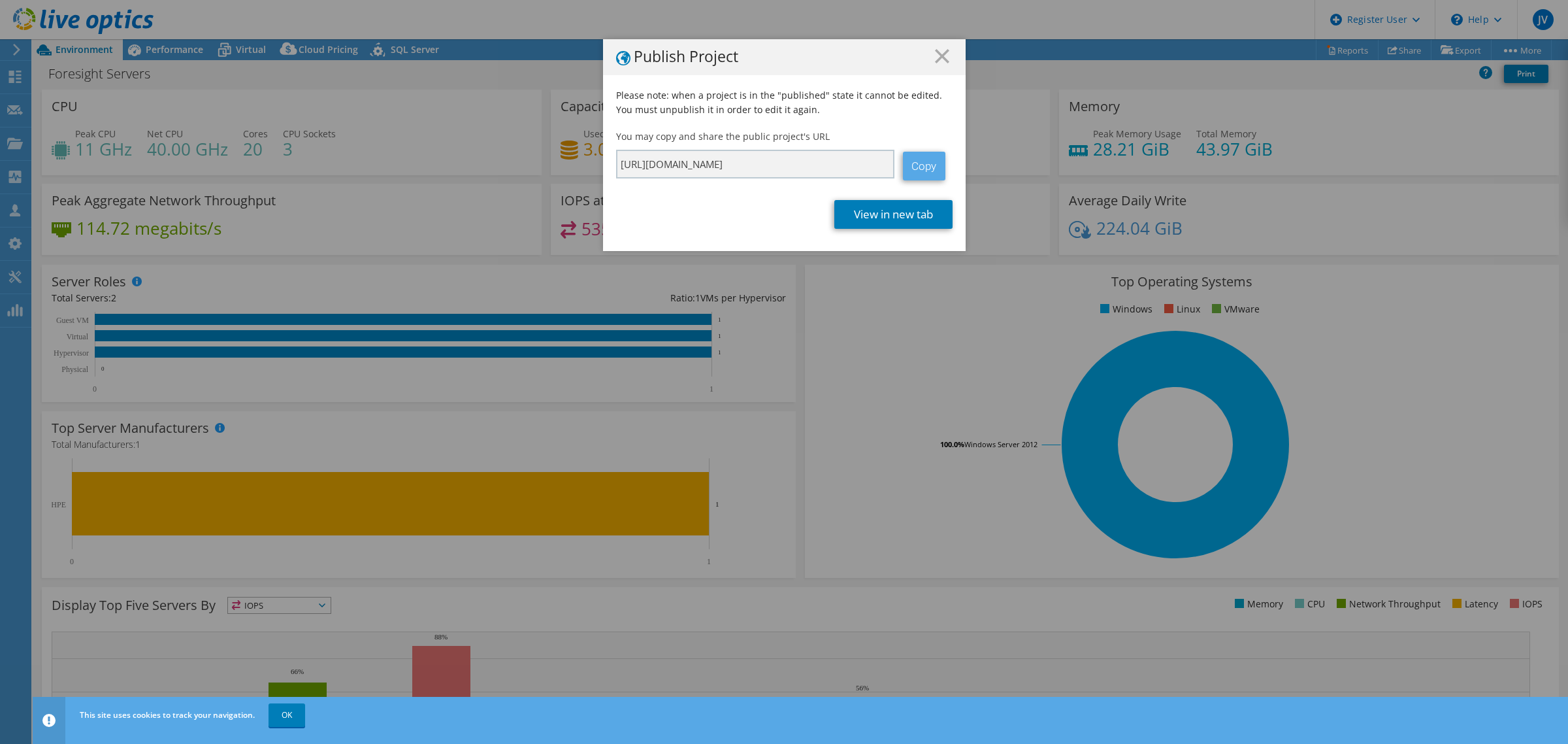
click at [922, 162] on link "Copy" at bounding box center [924, 166] width 42 height 29
